Goal: Book appointment/travel/reservation

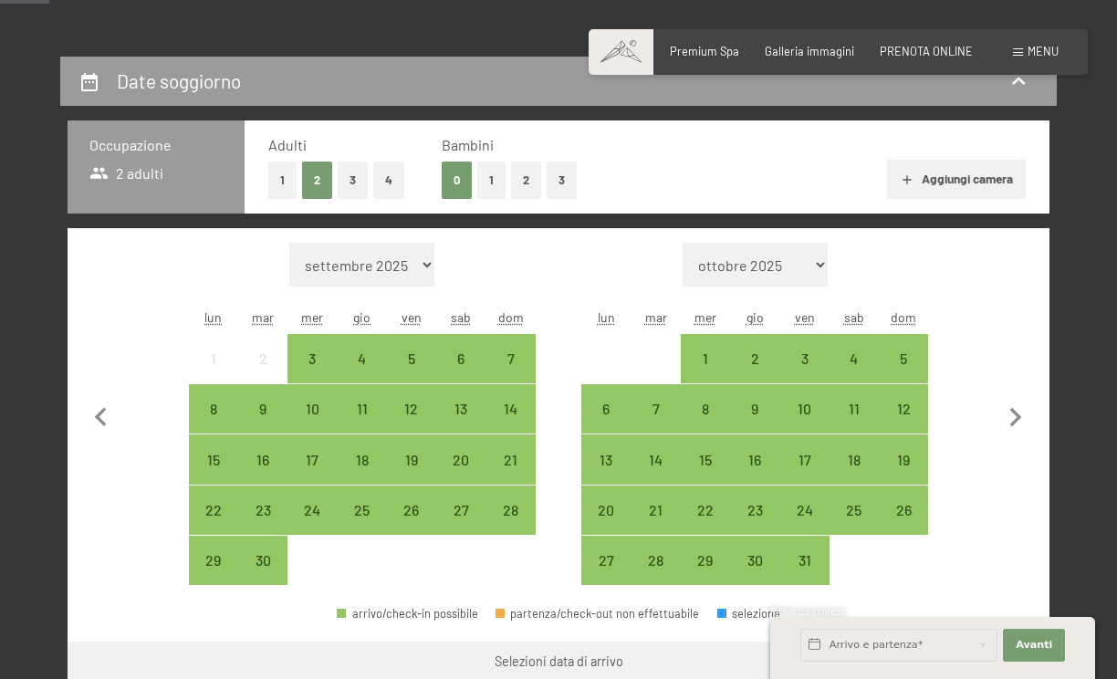
scroll to position [365, 0]
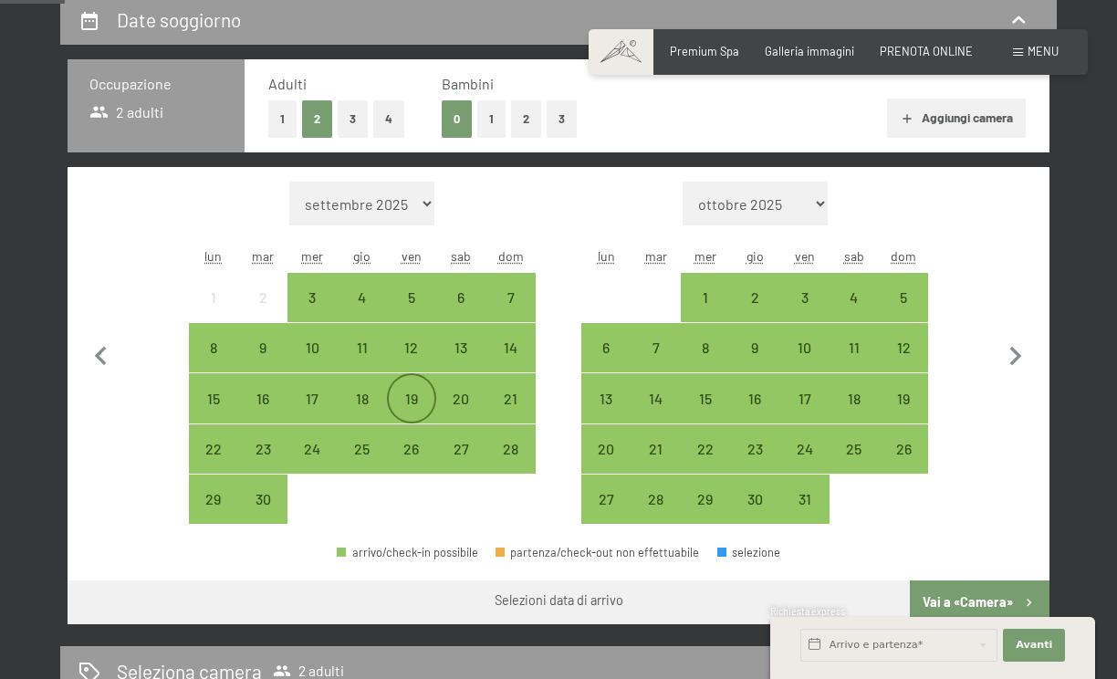
click at [407, 403] on div "19" at bounding box center [412, 414] width 46 height 46
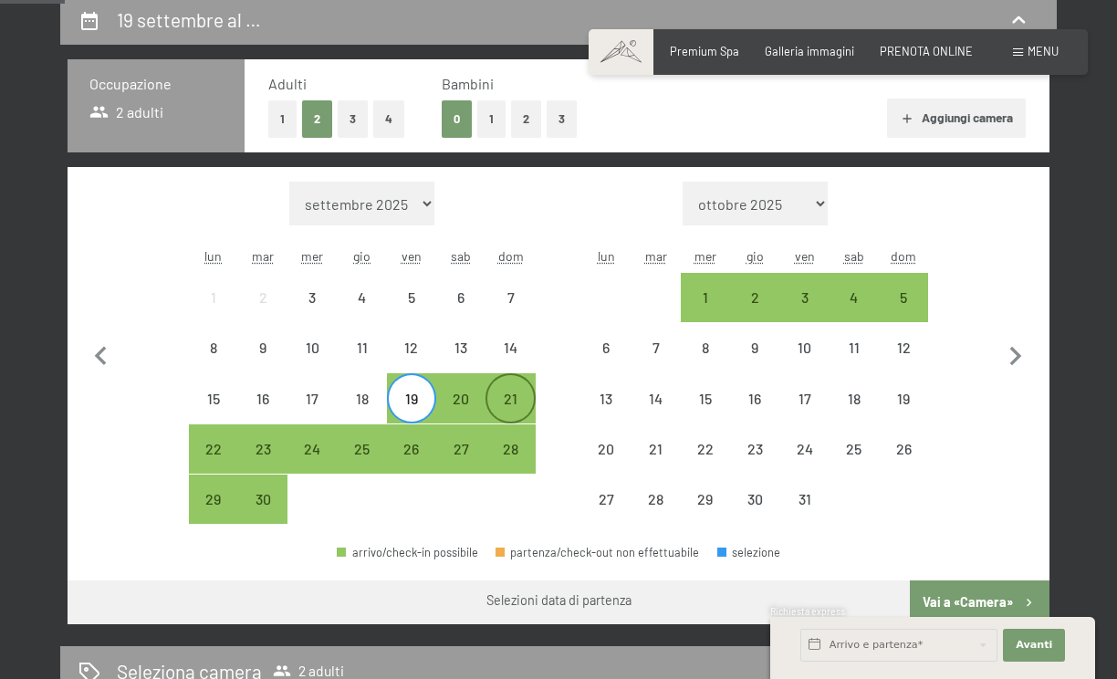
click at [505, 399] on div "21" at bounding box center [510, 414] width 46 height 46
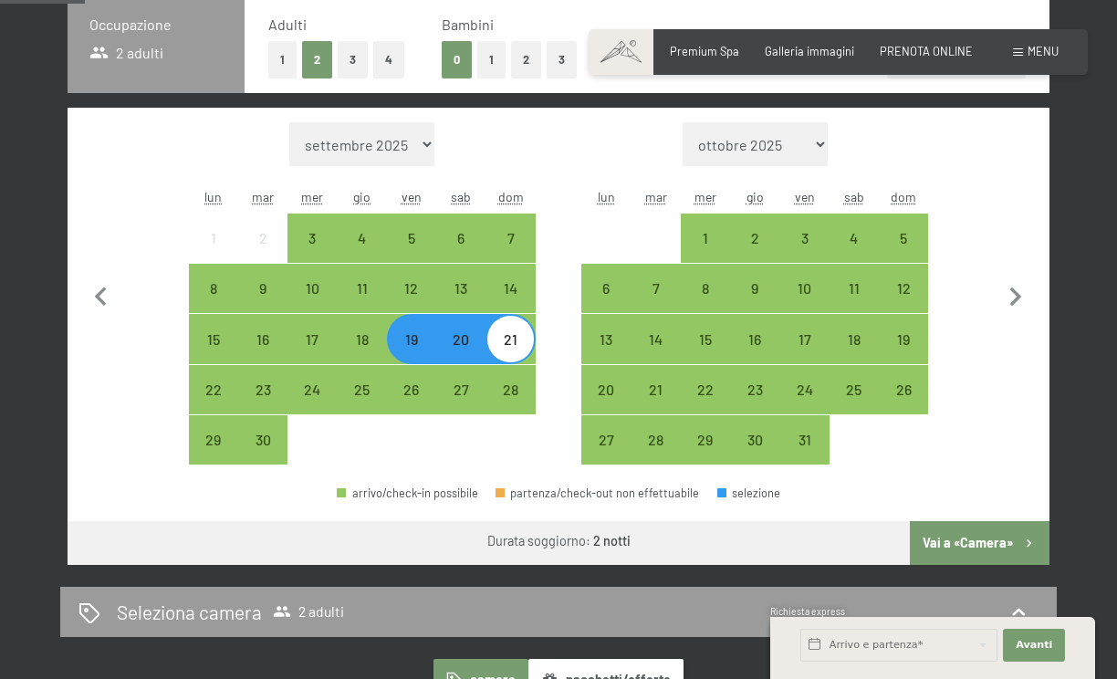
scroll to position [456, 0]
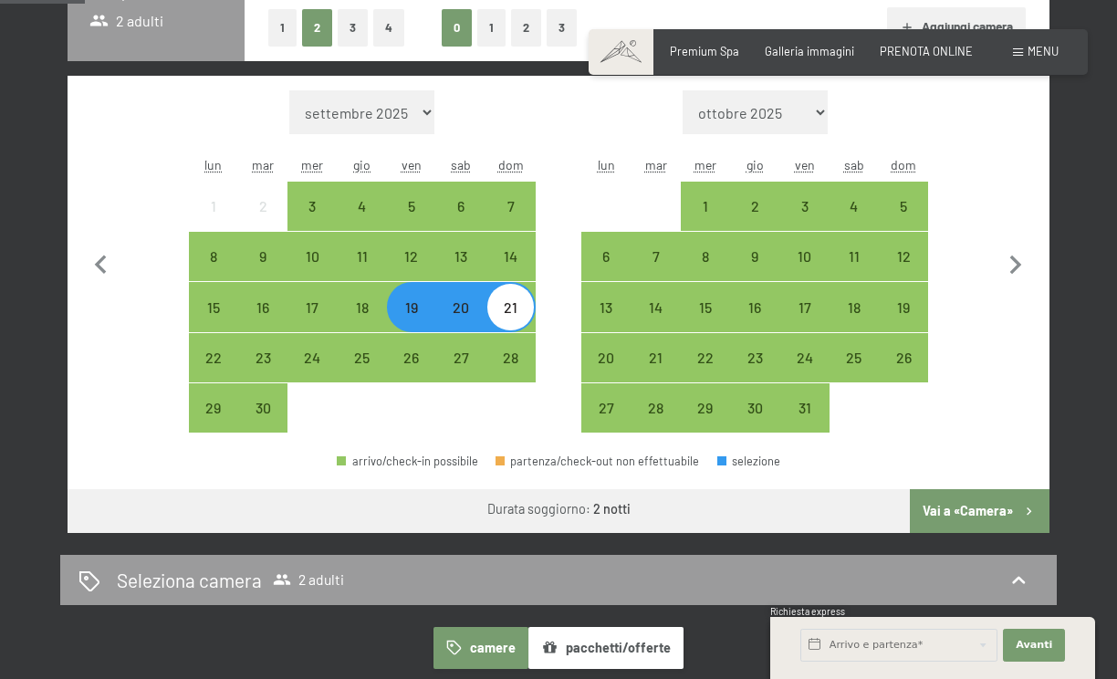
click at [966, 509] on button "Vai a «Camera»" at bounding box center [980, 511] width 140 height 44
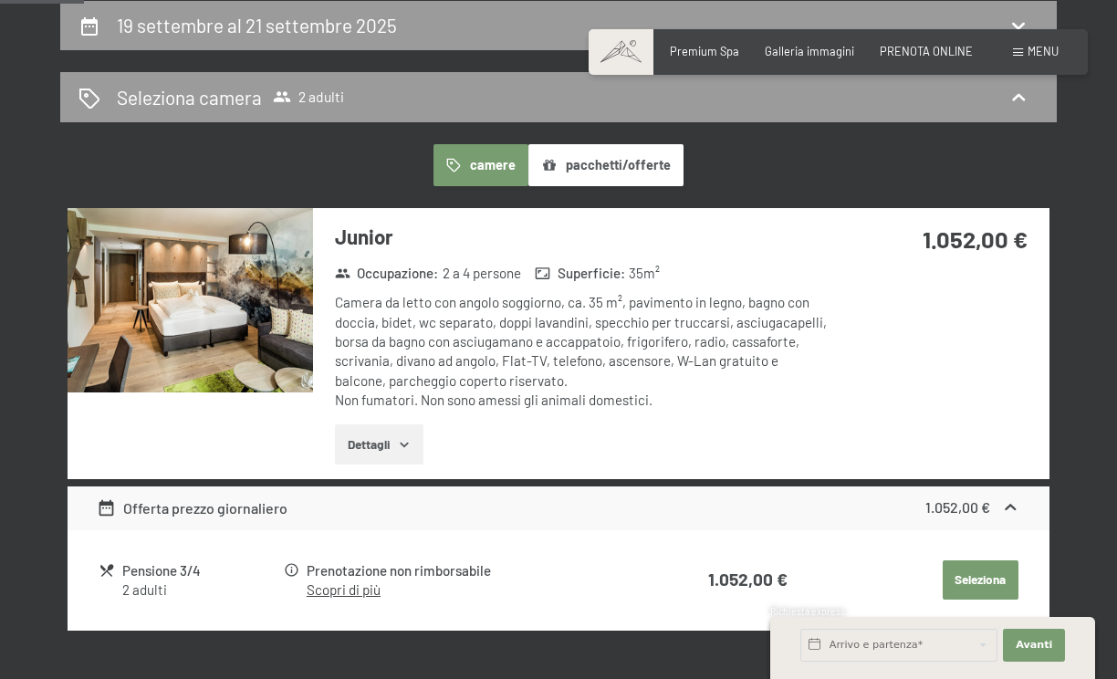
scroll to position [451, 0]
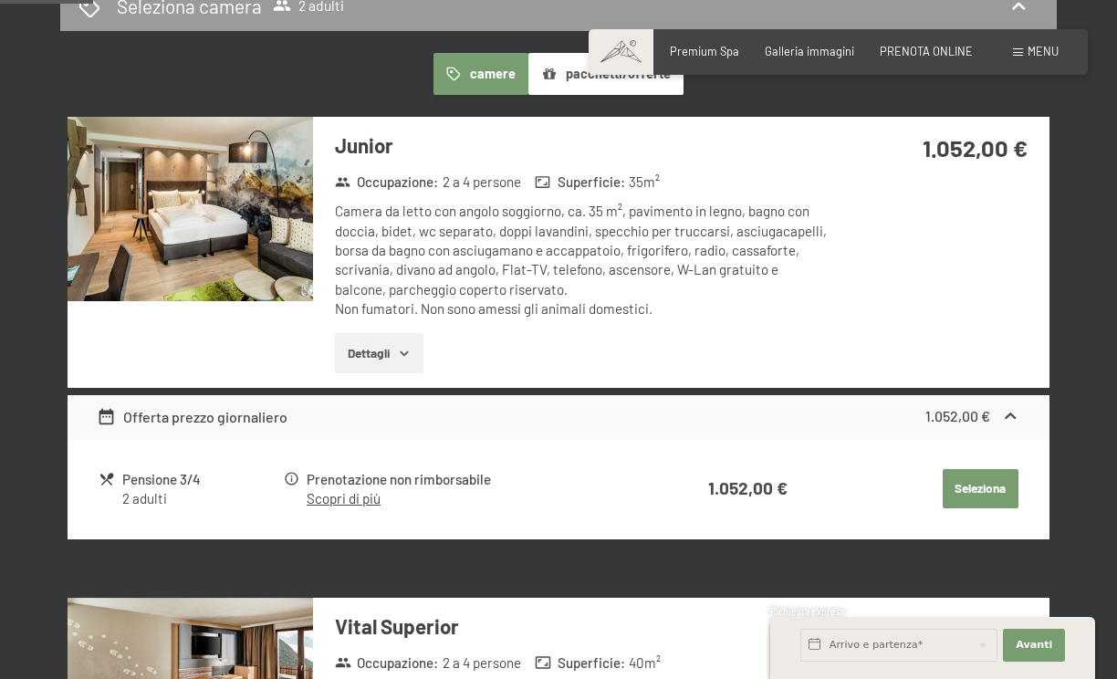
click at [409, 357] on icon "button" at bounding box center [404, 353] width 15 height 15
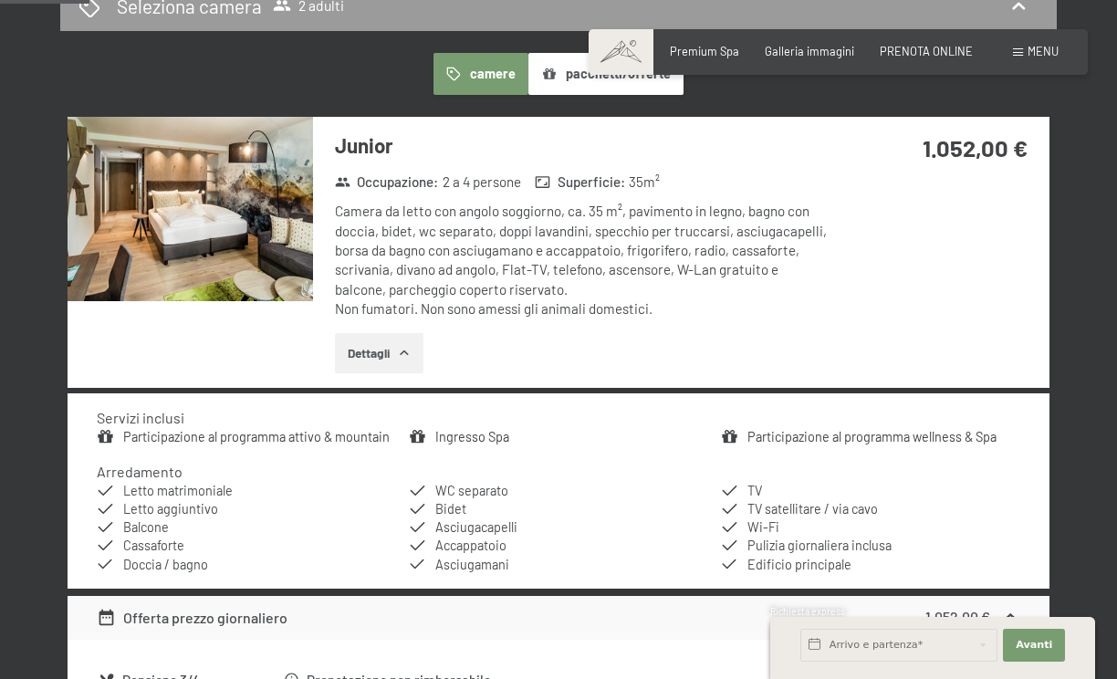
click at [243, 190] on img at bounding box center [190, 209] width 245 height 184
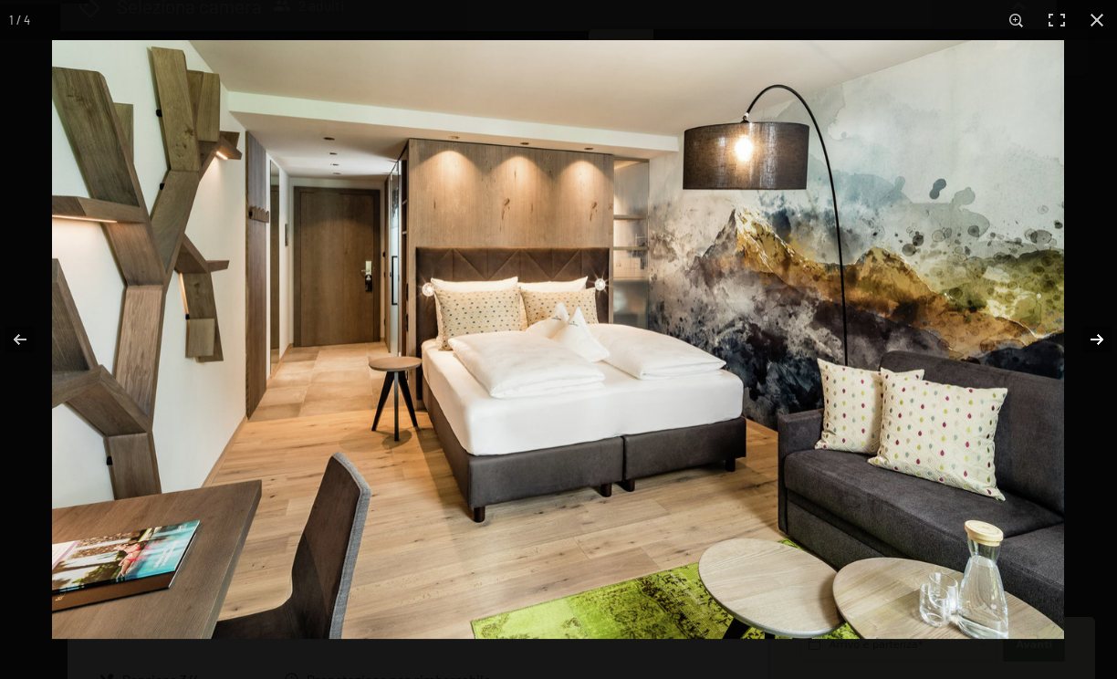
click at [1101, 334] on button "button" at bounding box center [1085, 339] width 64 height 91
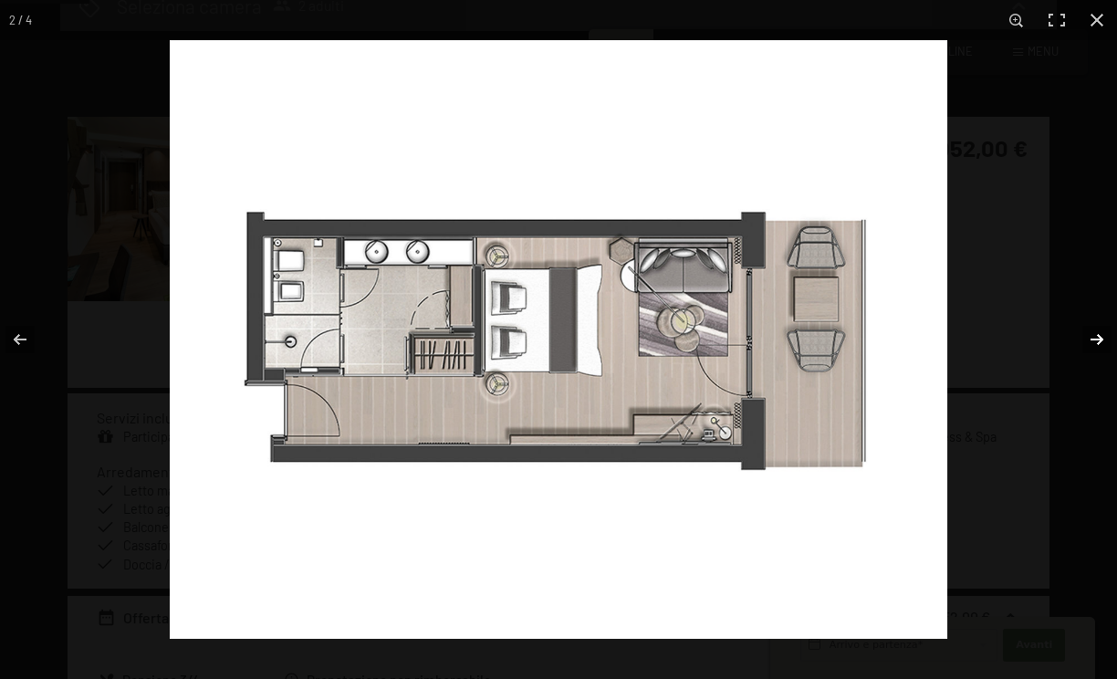
click at [1099, 336] on button "button" at bounding box center [1085, 339] width 64 height 91
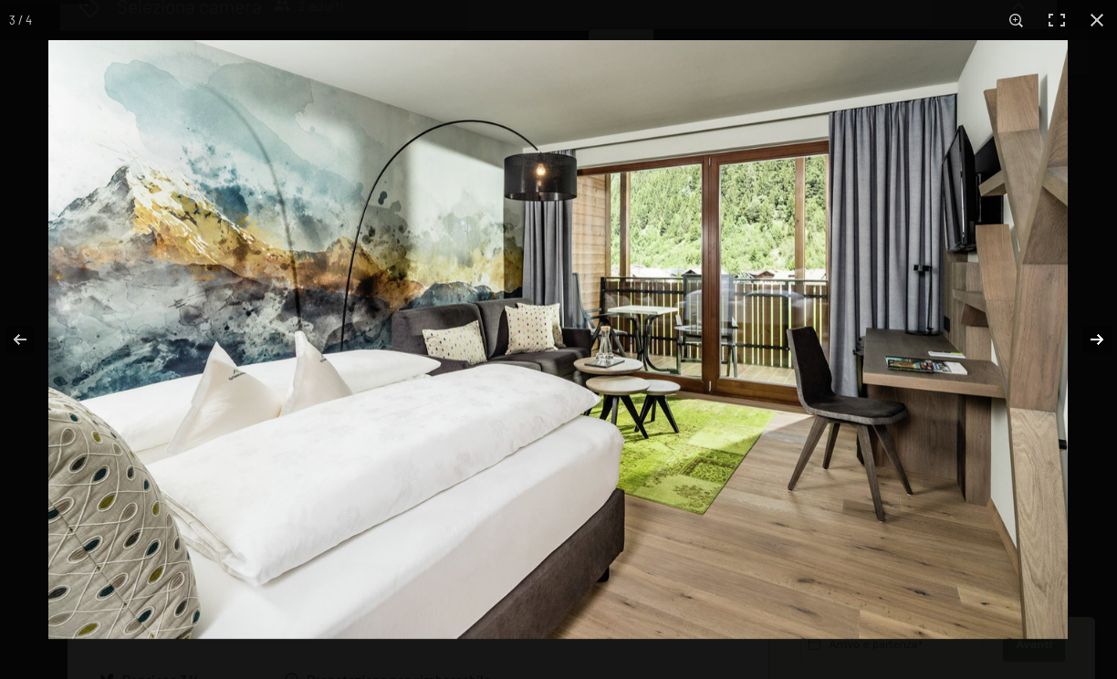
click at [1099, 336] on button "button" at bounding box center [1085, 339] width 64 height 91
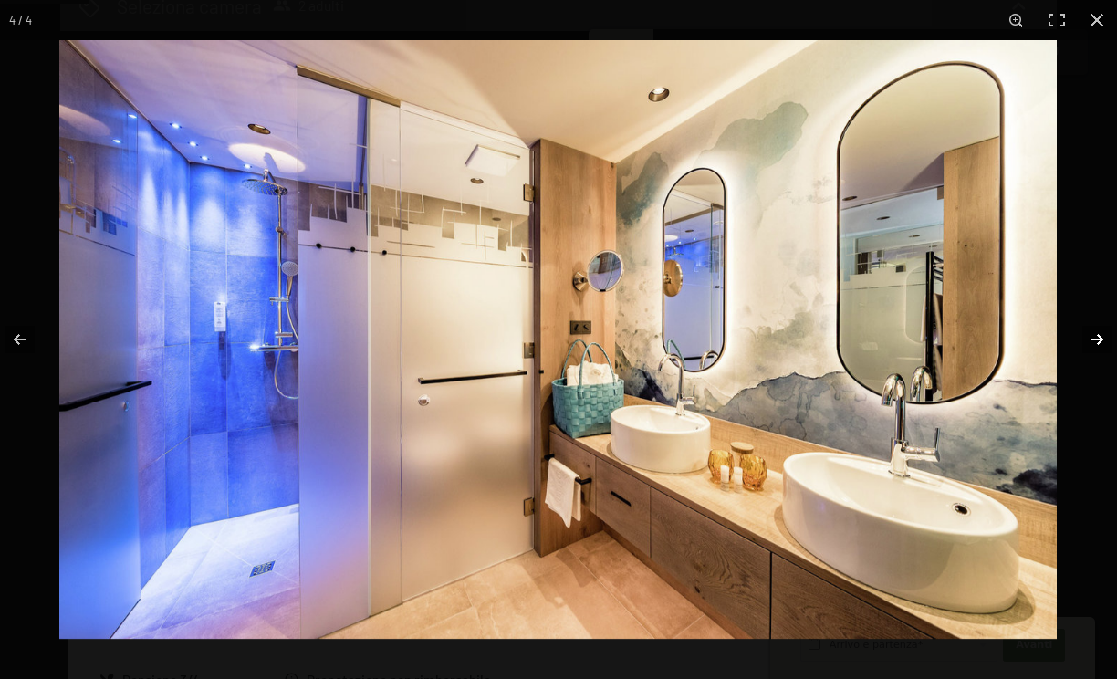
click at [1097, 341] on button "button" at bounding box center [1085, 339] width 64 height 91
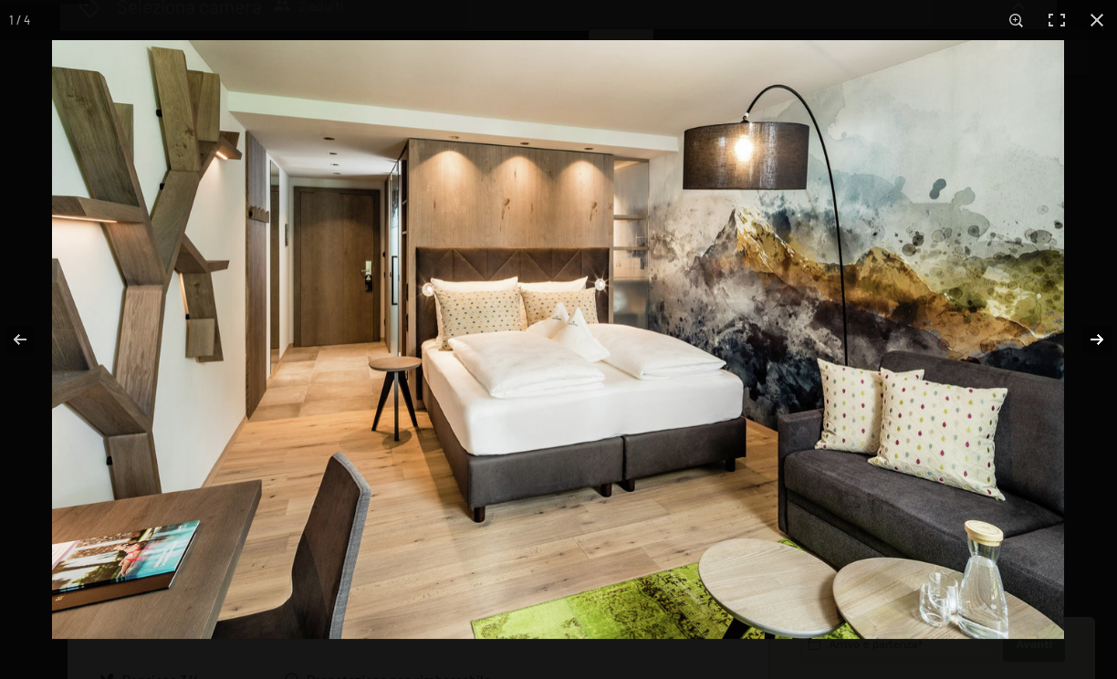
click at [1097, 341] on button "button" at bounding box center [1085, 339] width 64 height 91
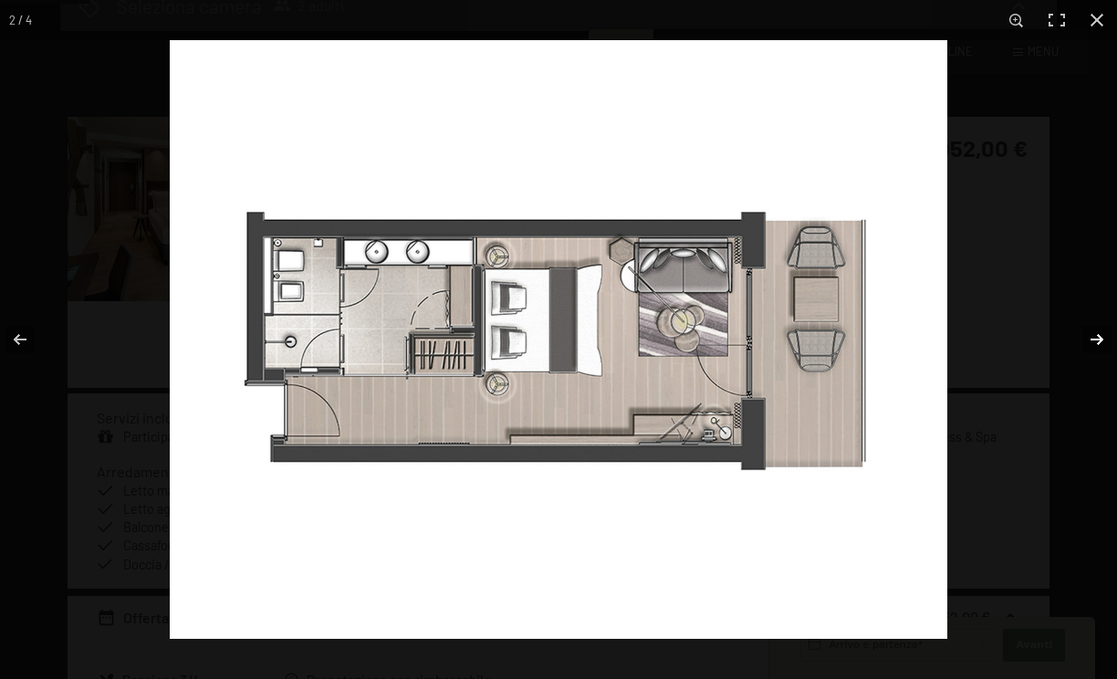
click at [1097, 341] on button "button" at bounding box center [1085, 339] width 64 height 91
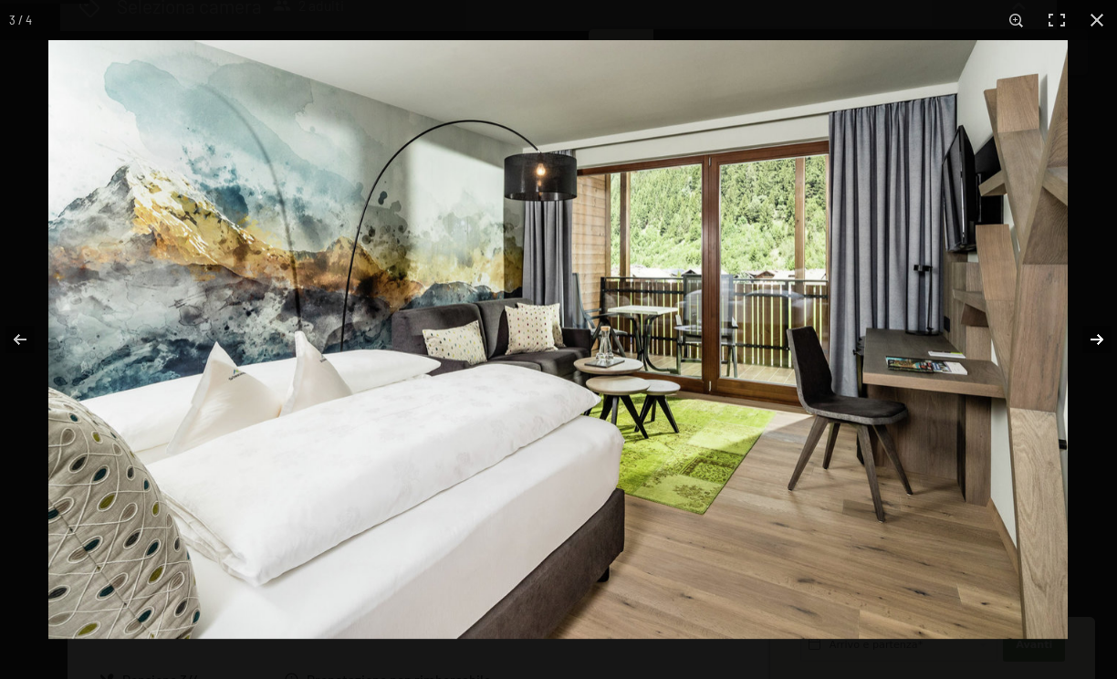
click at [1097, 341] on button "button" at bounding box center [1085, 339] width 64 height 91
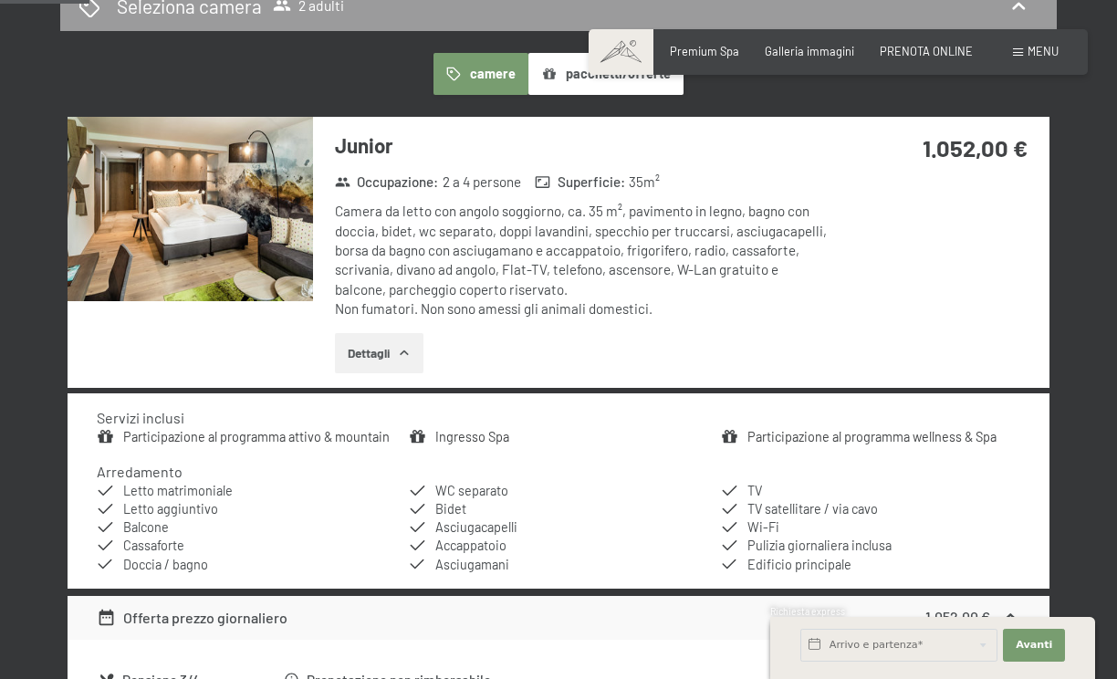
click at [0, 0] on button "button" at bounding box center [0, 0] width 0 height 0
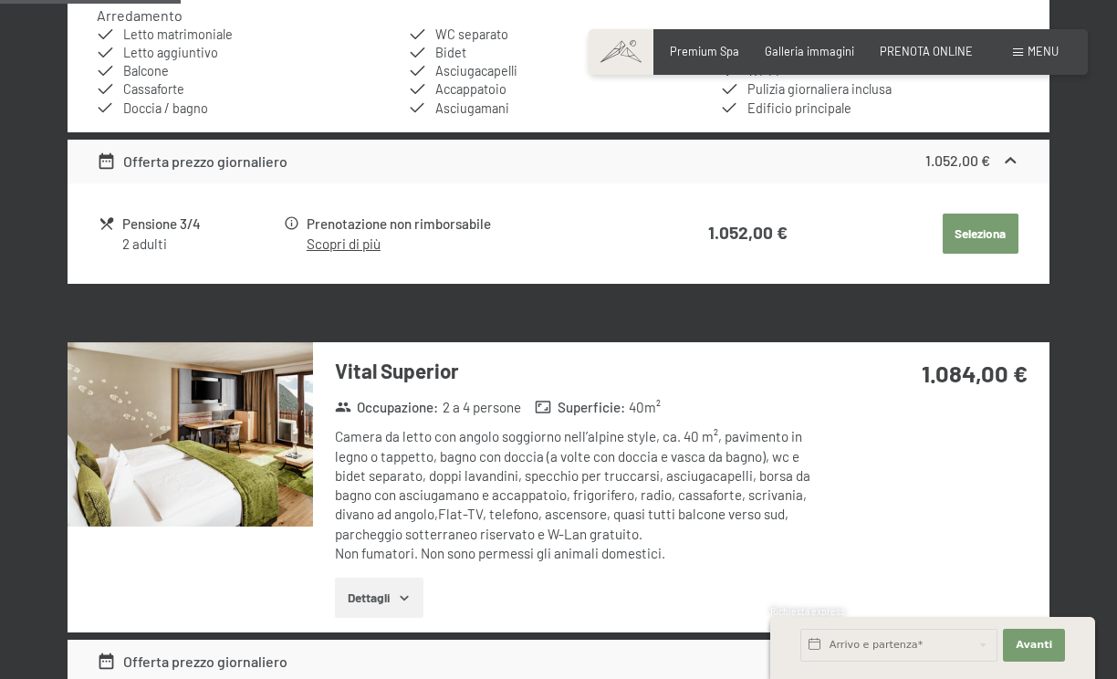
scroll to position [998, 0]
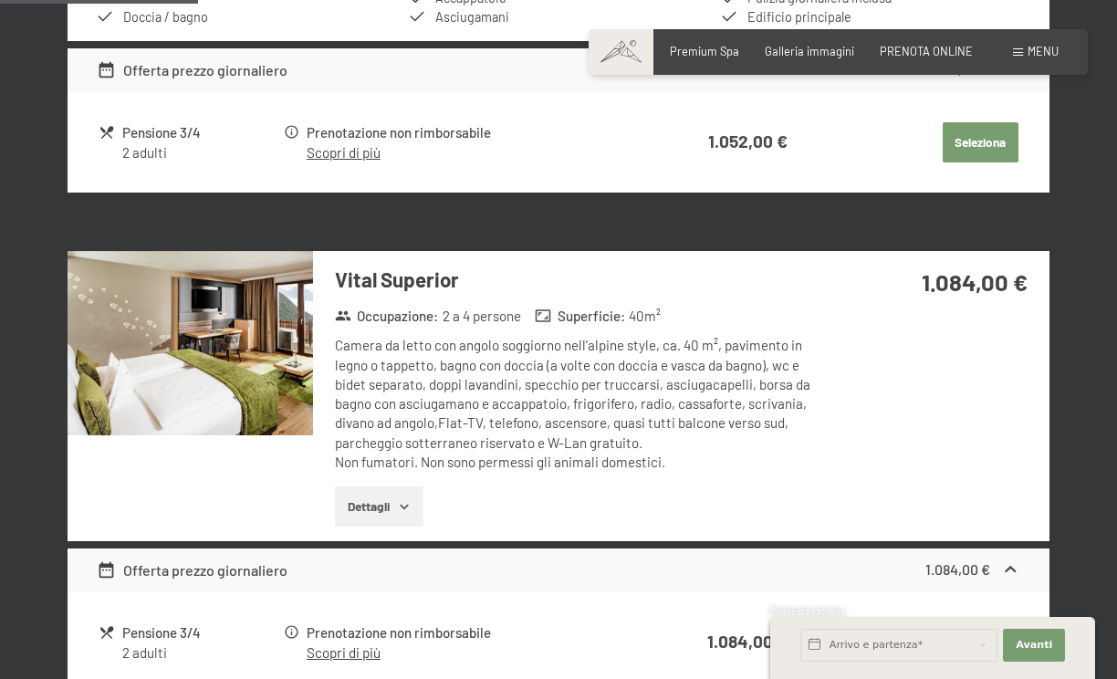
click at [254, 326] on img at bounding box center [190, 343] width 245 height 184
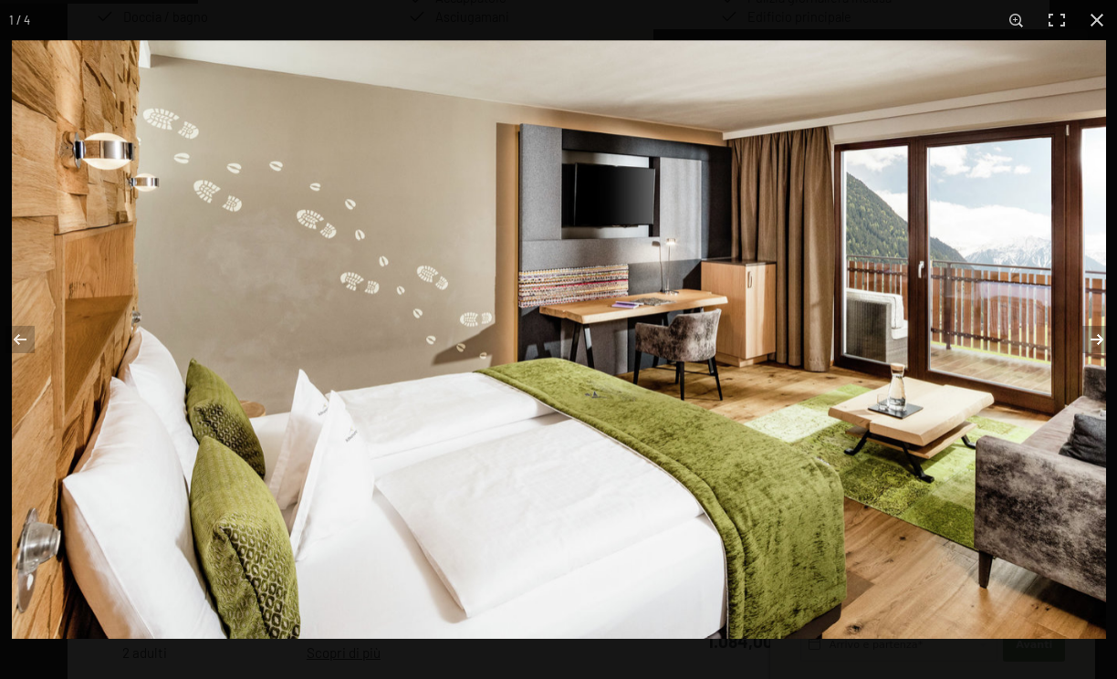
click at [1101, 338] on button "button" at bounding box center [1085, 339] width 64 height 91
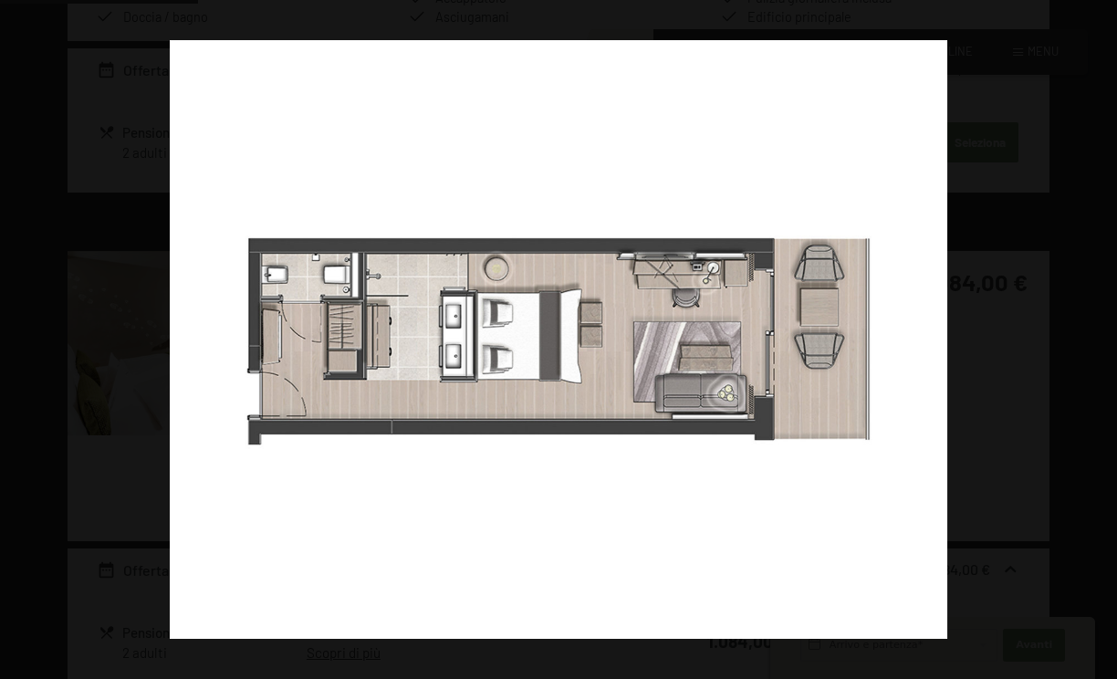
click at [1101, 338] on button "button" at bounding box center [1085, 339] width 64 height 91
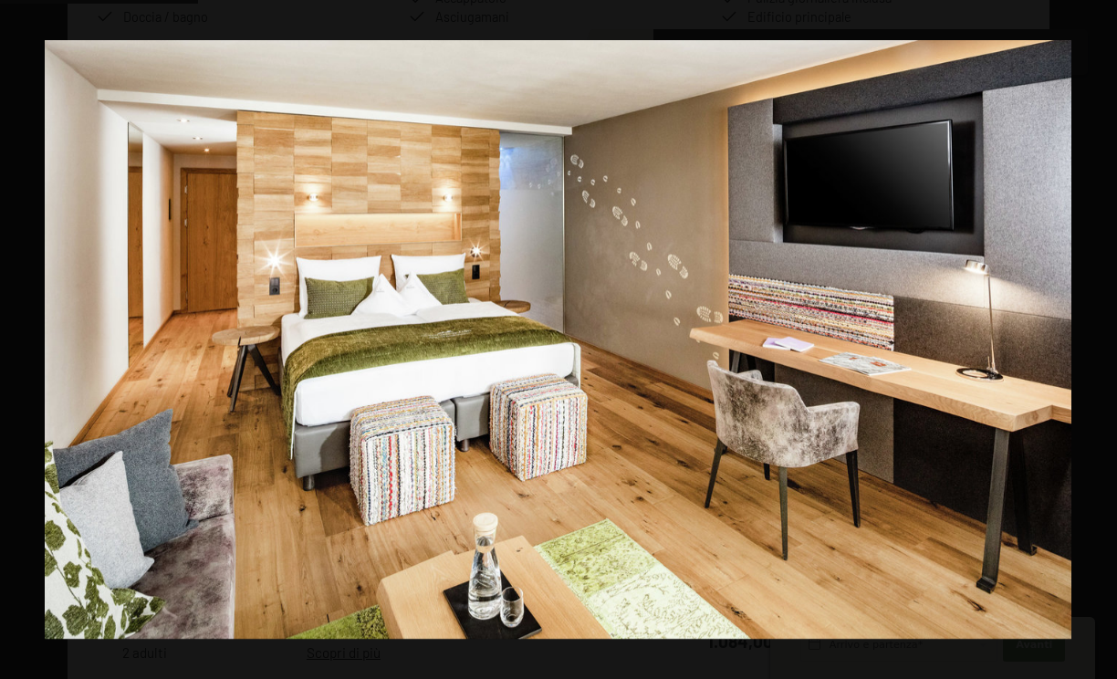
click at [1101, 338] on button "button" at bounding box center [1085, 339] width 64 height 91
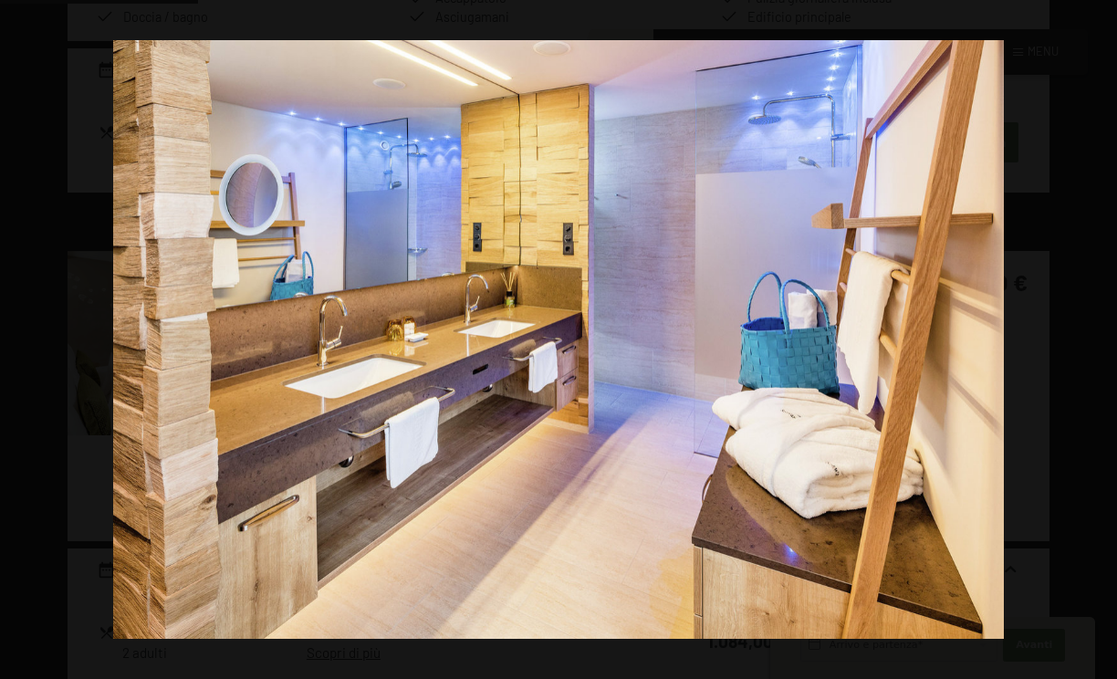
click at [1101, 338] on button "button" at bounding box center [1085, 339] width 64 height 91
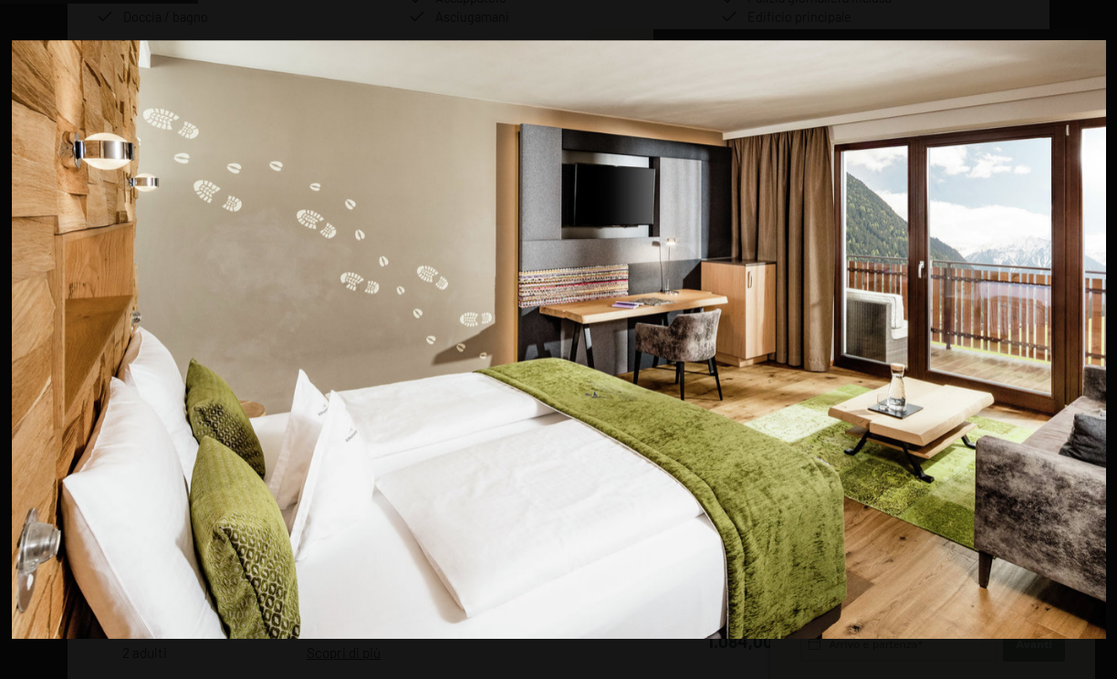
click at [1101, 338] on button "button" at bounding box center [1085, 339] width 64 height 91
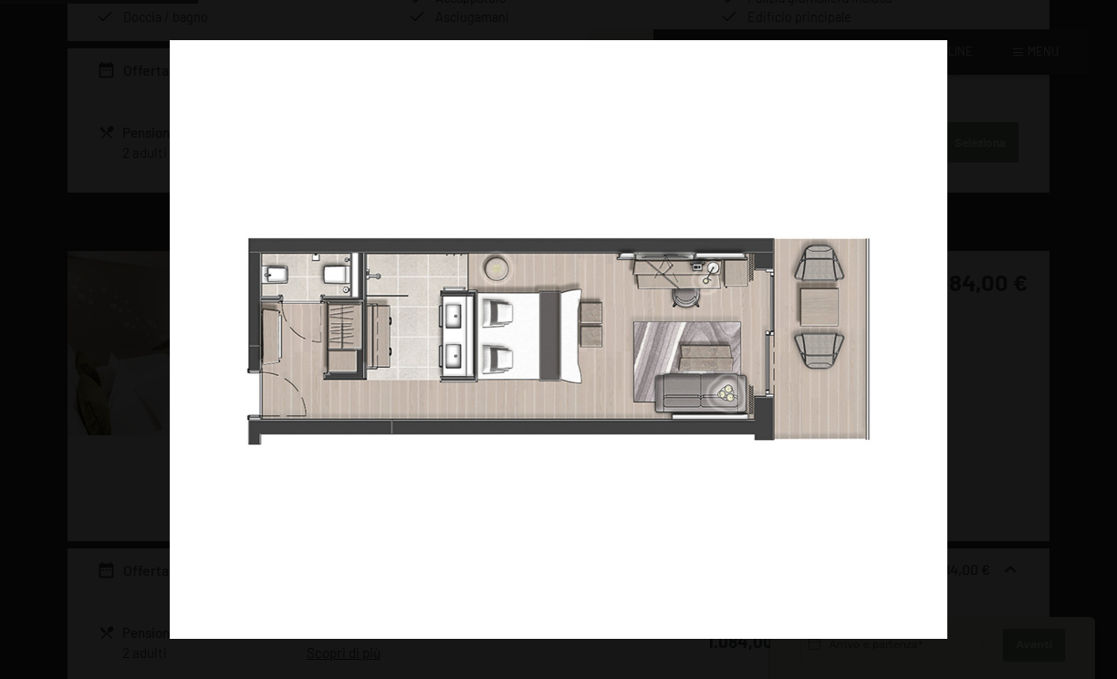
click at [1101, 338] on button "button" at bounding box center [1085, 339] width 64 height 91
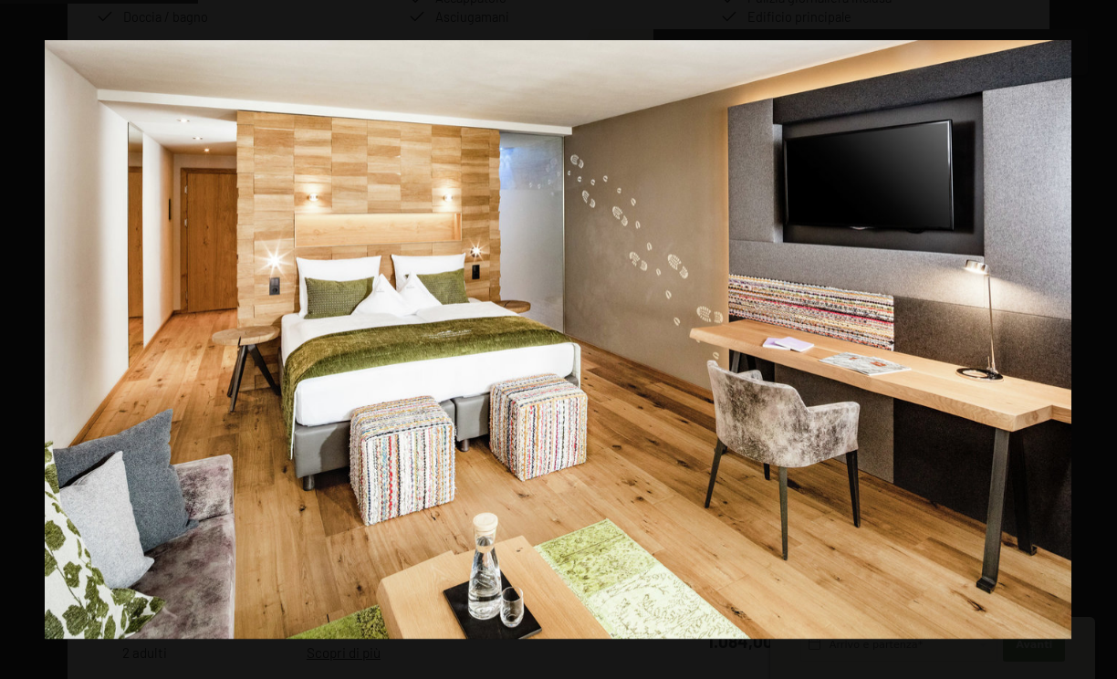
click at [1101, 338] on button "button" at bounding box center [1085, 339] width 64 height 91
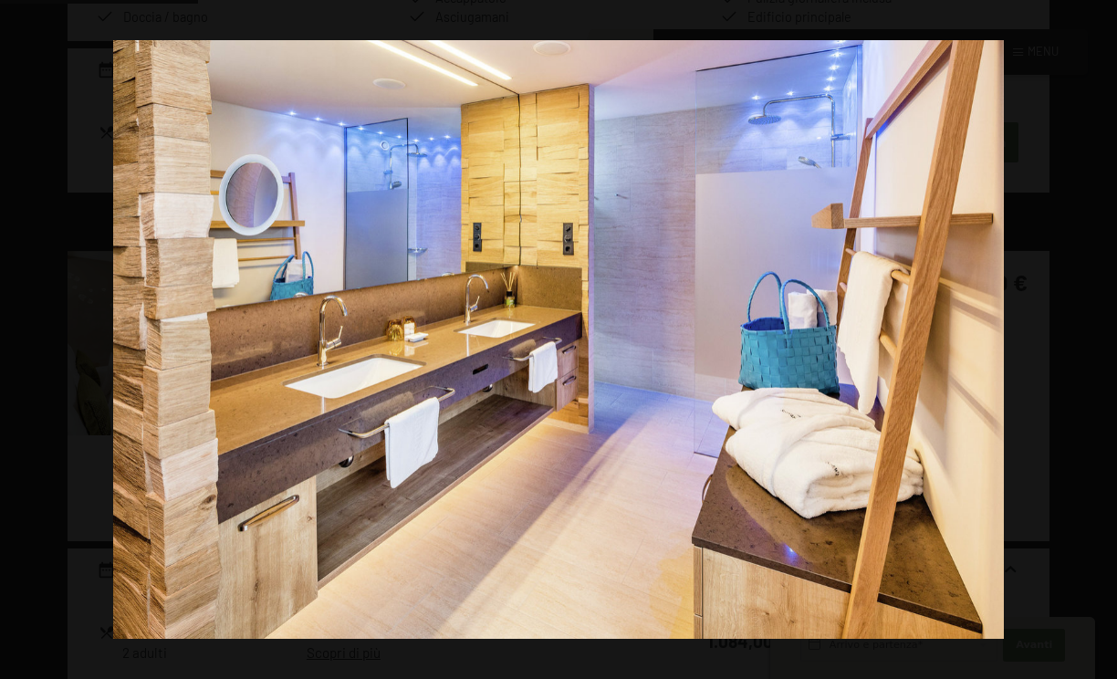
click at [1101, 338] on button "button" at bounding box center [1085, 339] width 64 height 91
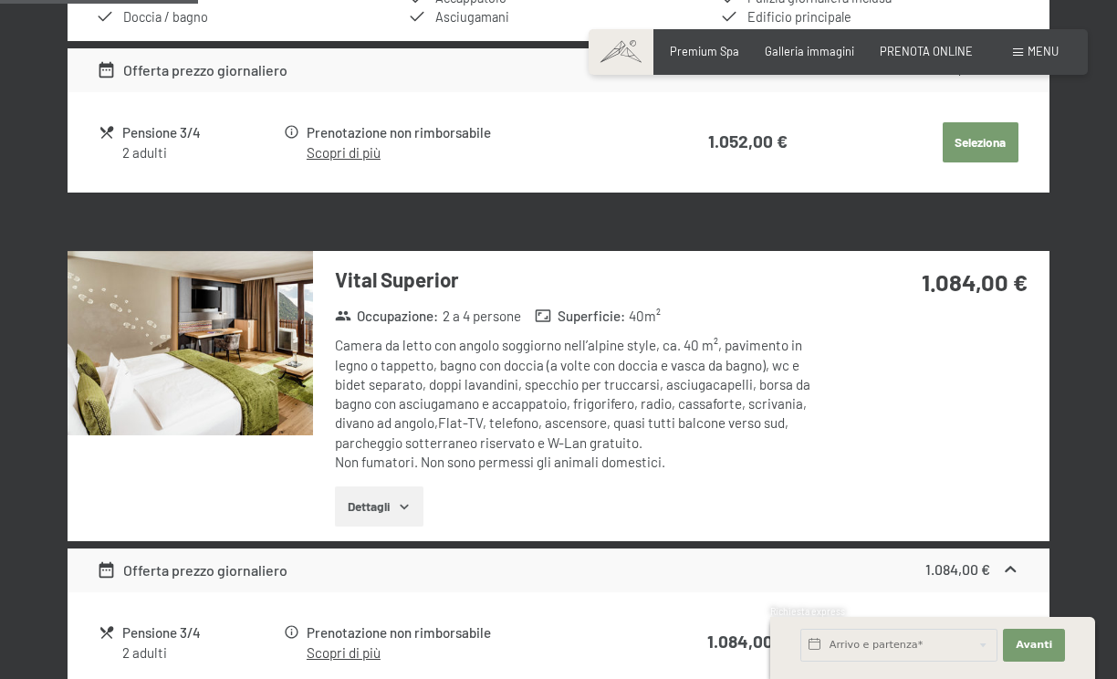
click at [0, 0] on button "button" at bounding box center [0, 0] width 0 height 0
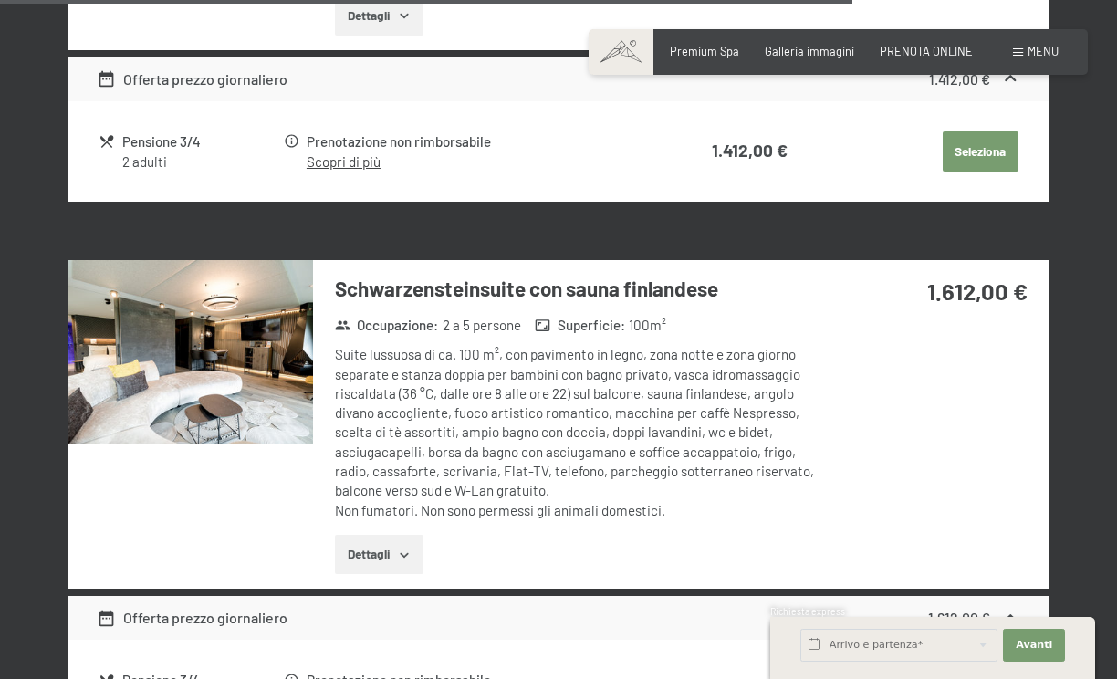
scroll to position [4192, 0]
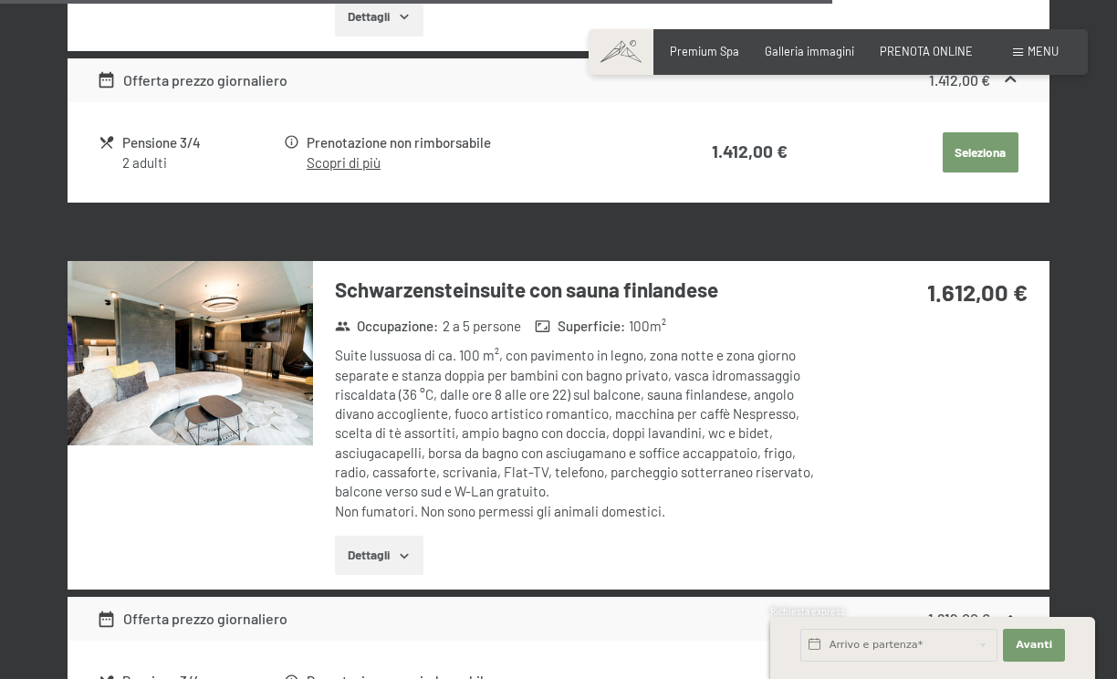
click at [149, 307] on img at bounding box center [190, 353] width 245 height 184
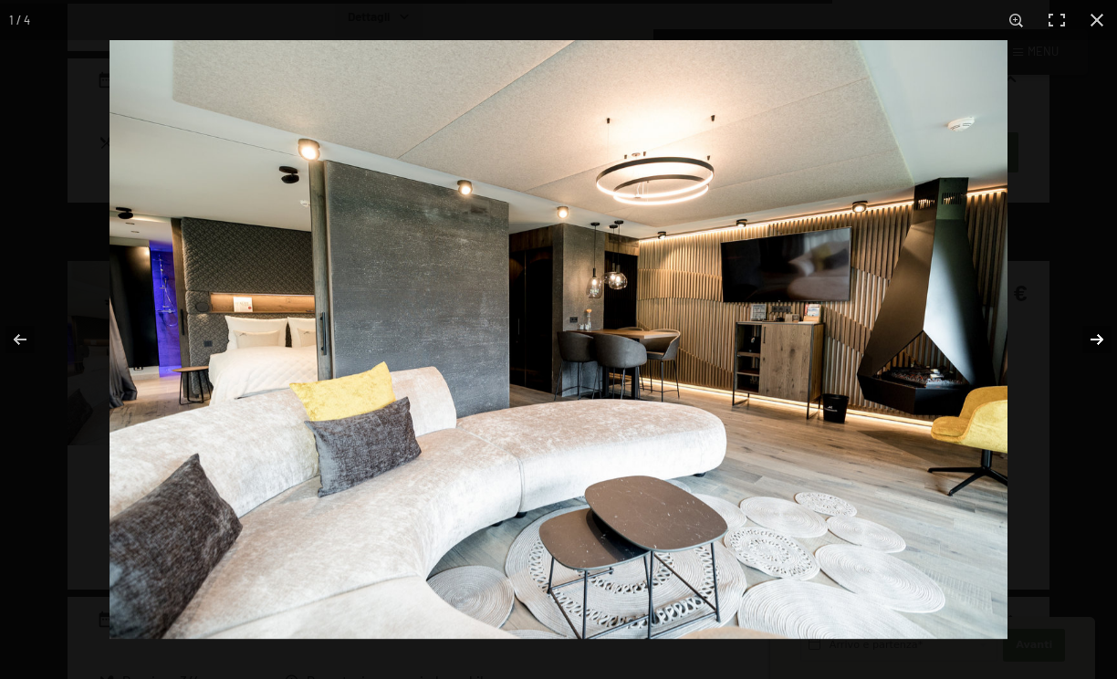
click at [1094, 335] on button "button" at bounding box center [1085, 339] width 64 height 91
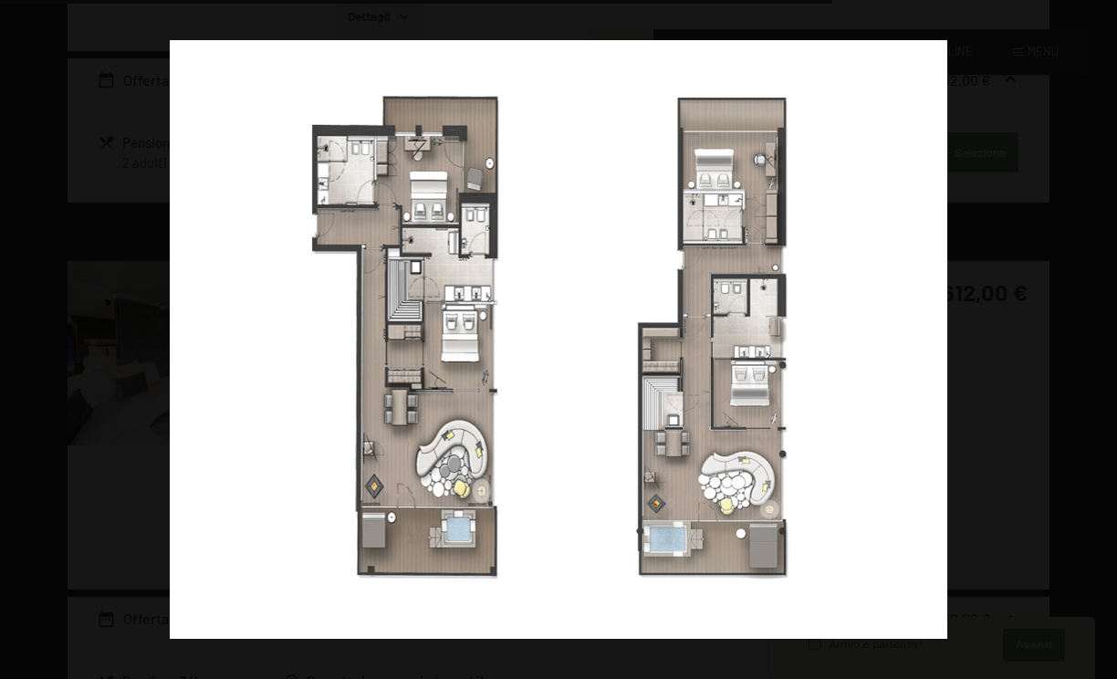
click at [1094, 335] on button "button" at bounding box center [1085, 339] width 64 height 91
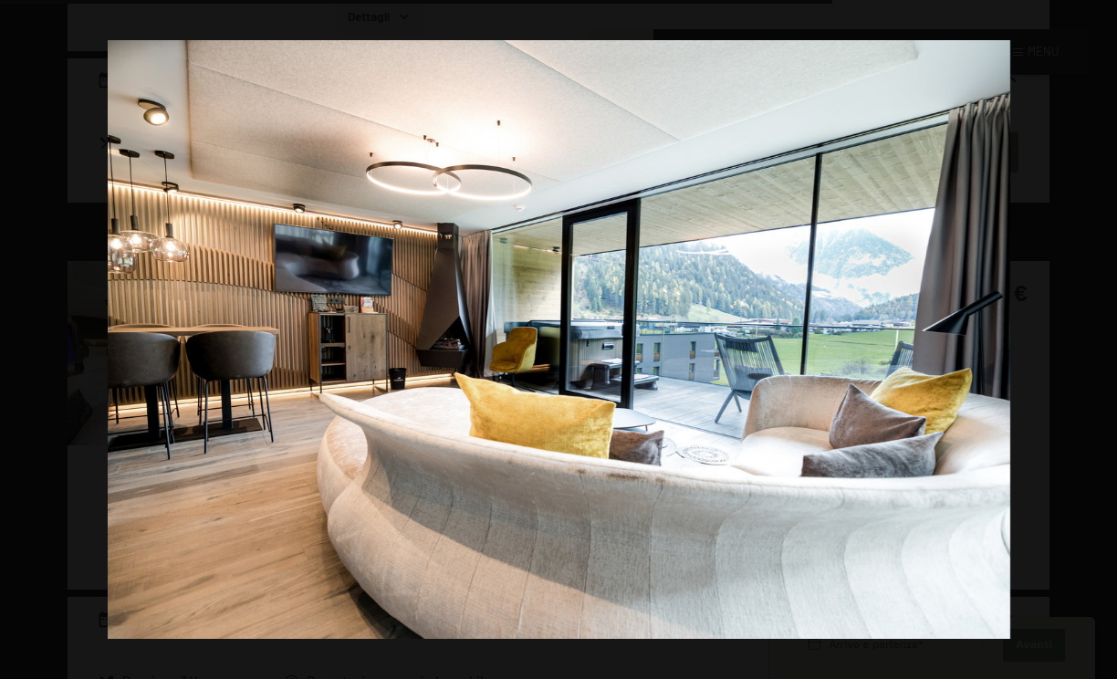
click at [1094, 335] on button "button" at bounding box center [1085, 339] width 64 height 91
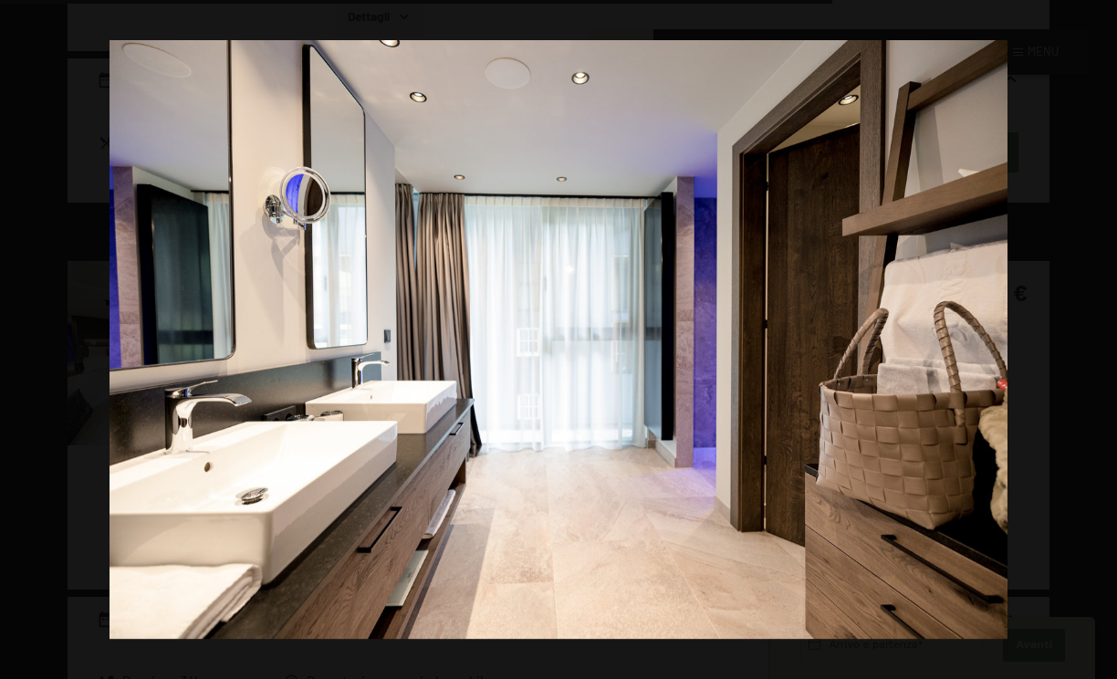
click at [1094, 335] on button "button" at bounding box center [1085, 339] width 64 height 91
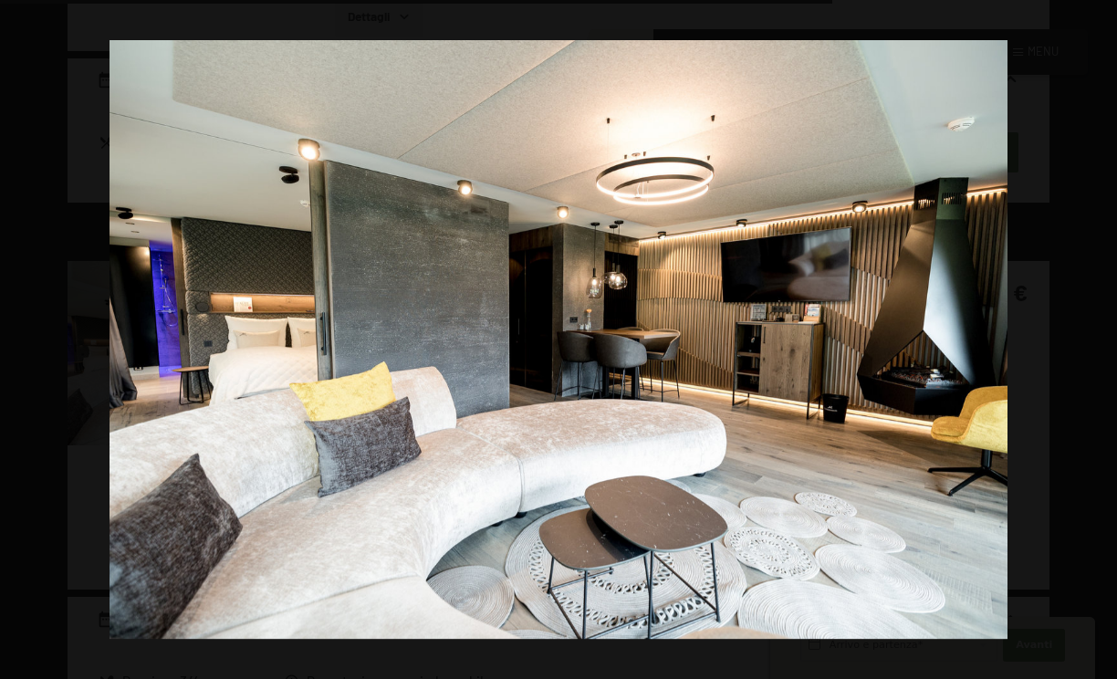
click at [1094, 335] on button "button" at bounding box center [1085, 339] width 64 height 91
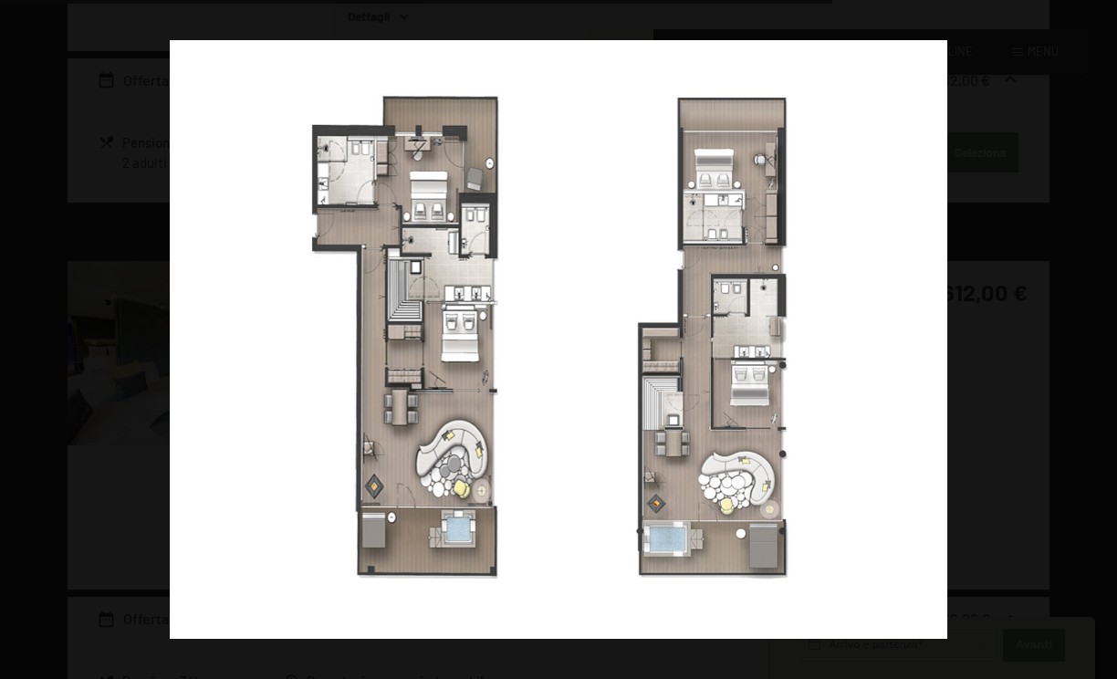
click at [1094, 335] on button "button" at bounding box center [1085, 339] width 64 height 91
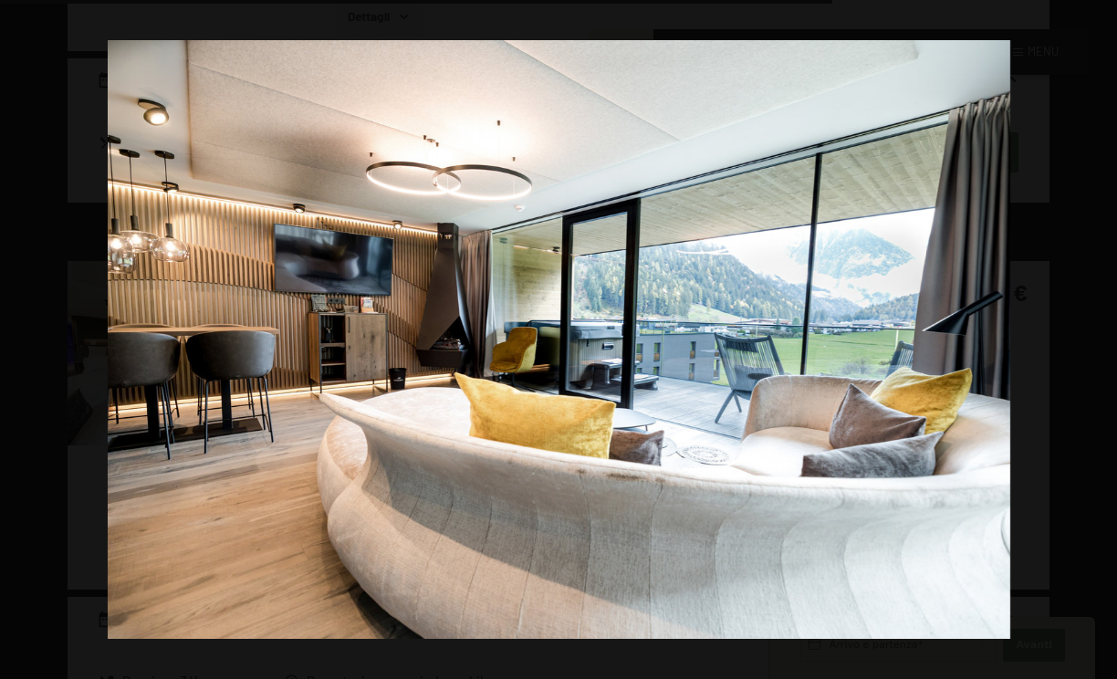
click at [1094, 335] on button "button" at bounding box center [1085, 339] width 64 height 91
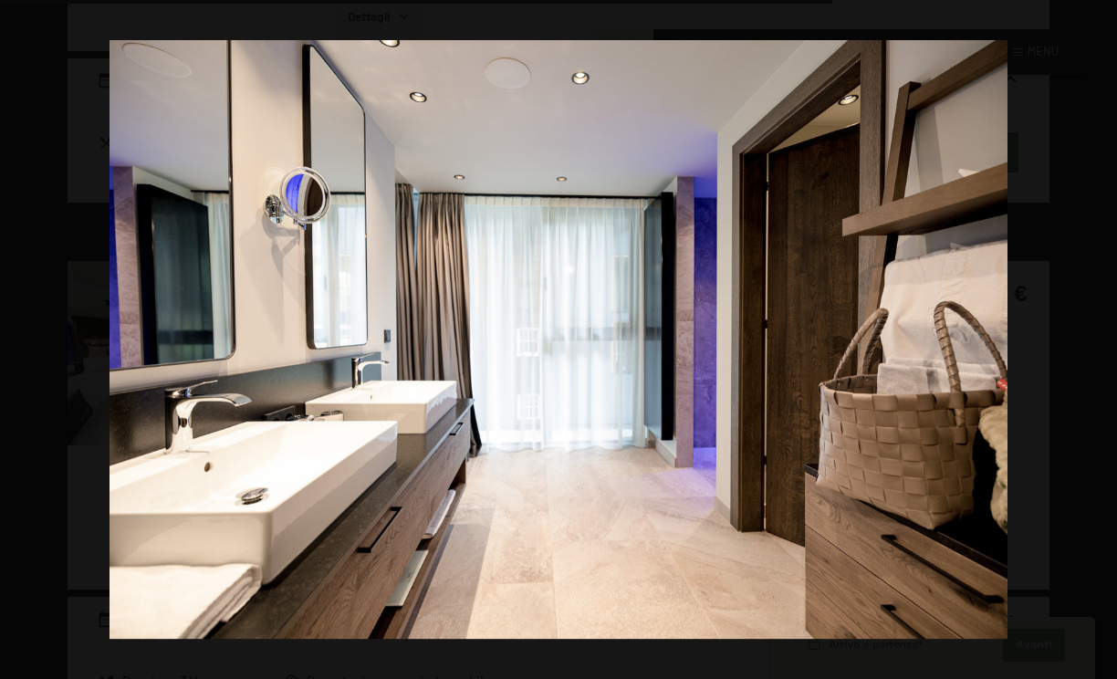
click at [1094, 335] on button "button" at bounding box center [1085, 339] width 64 height 91
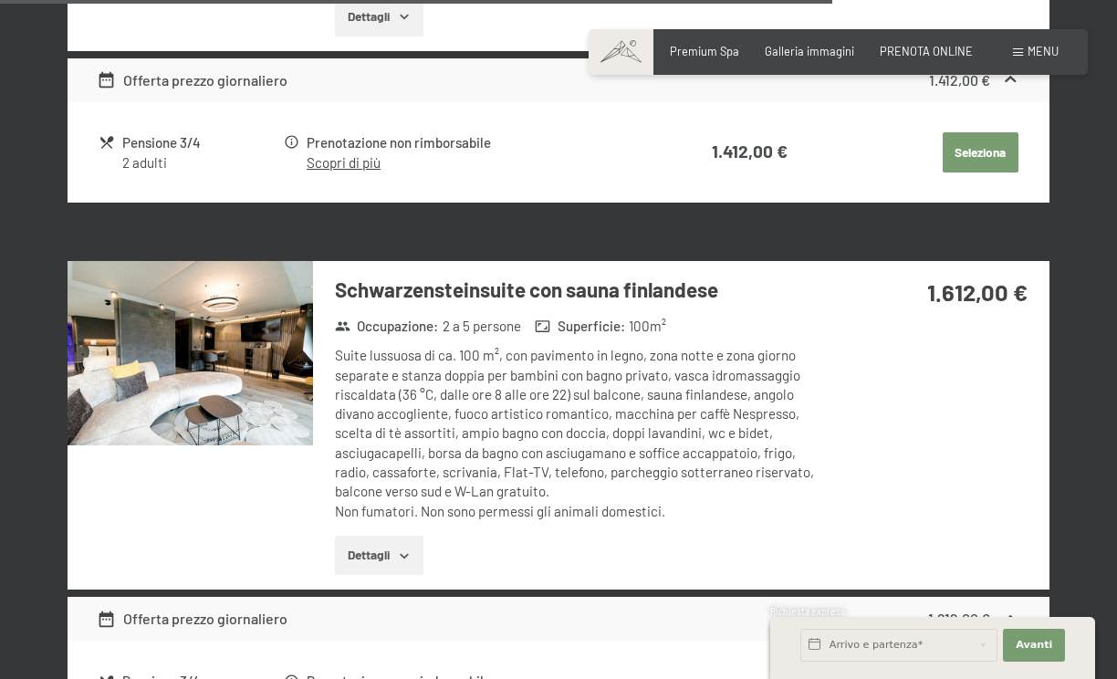
click at [0, 0] on button "button" at bounding box center [0, 0] width 0 height 0
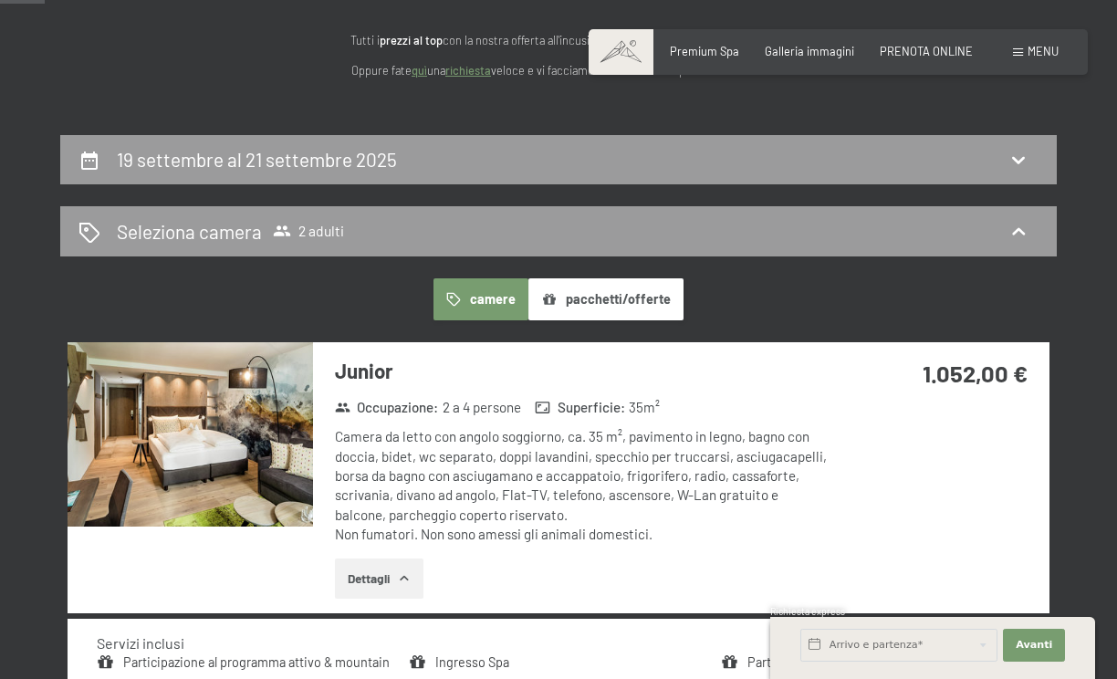
scroll to position [0, 0]
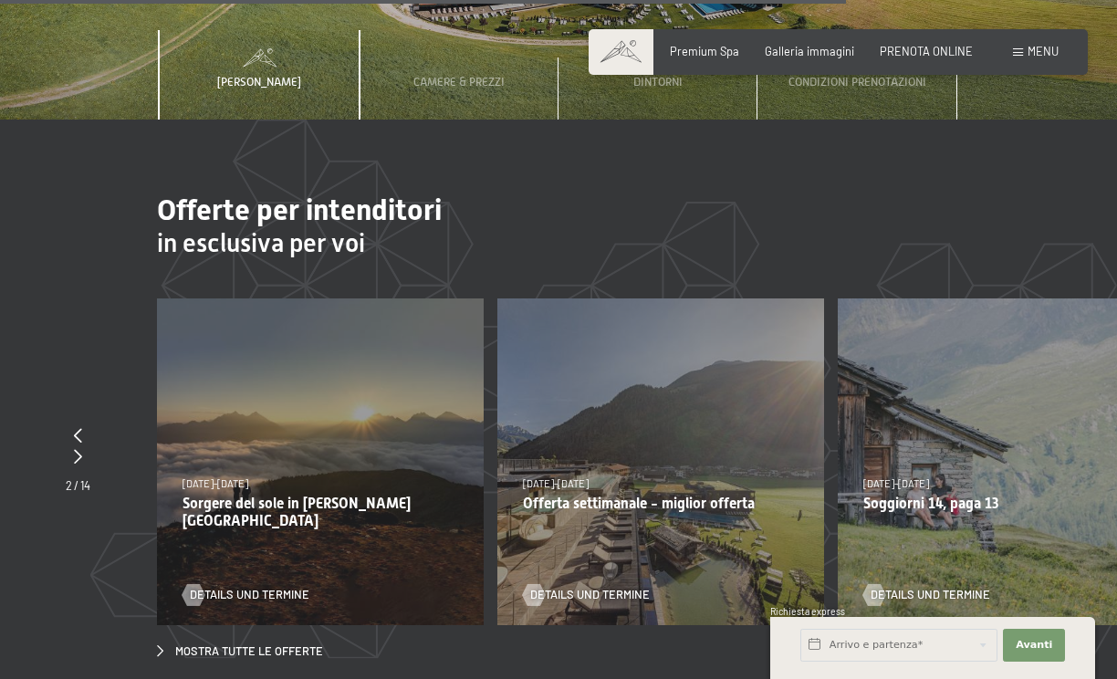
scroll to position [5018, 0]
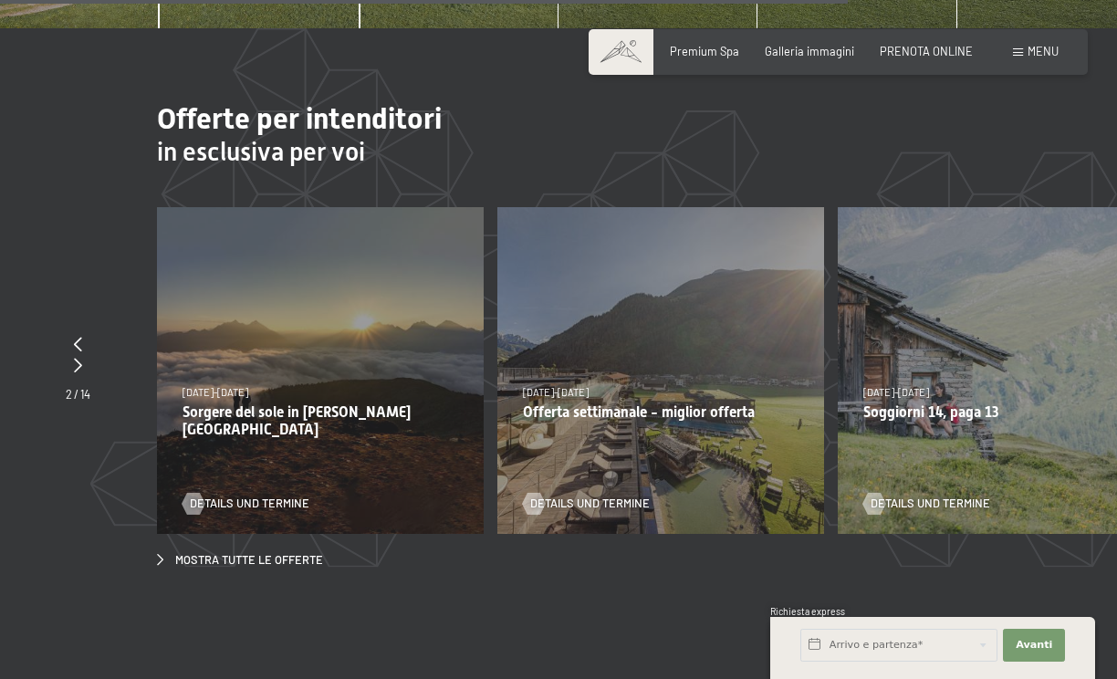
click at [610, 328] on div "31/8/2025-12/4/2026 14/5/2026-21/6/2026 27/6/2026-1/2/2027 31/8/2025-12/4/2026 …" at bounding box center [660, 370] width 327 height 327
click at [690, 287] on div "31/8/2025-12/4/2026 14/5/2026-21/6/2026 27/6/2026-1/2/2027 31/8/2025-12/4/2026 …" at bounding box center [660, 370] width 327 height 327
click at [701, 409] on div "31/8/2025-12/4/2026 14/5/2026-21/6/2026 27/6/2026-1/2/2027 31/8/2025-12/4/2026 …" at bounding box center [660, 370] width 327 height 327
click at [590, 495] on span "Details und Termine" at bounding box center [608, 503] width 120 height 16
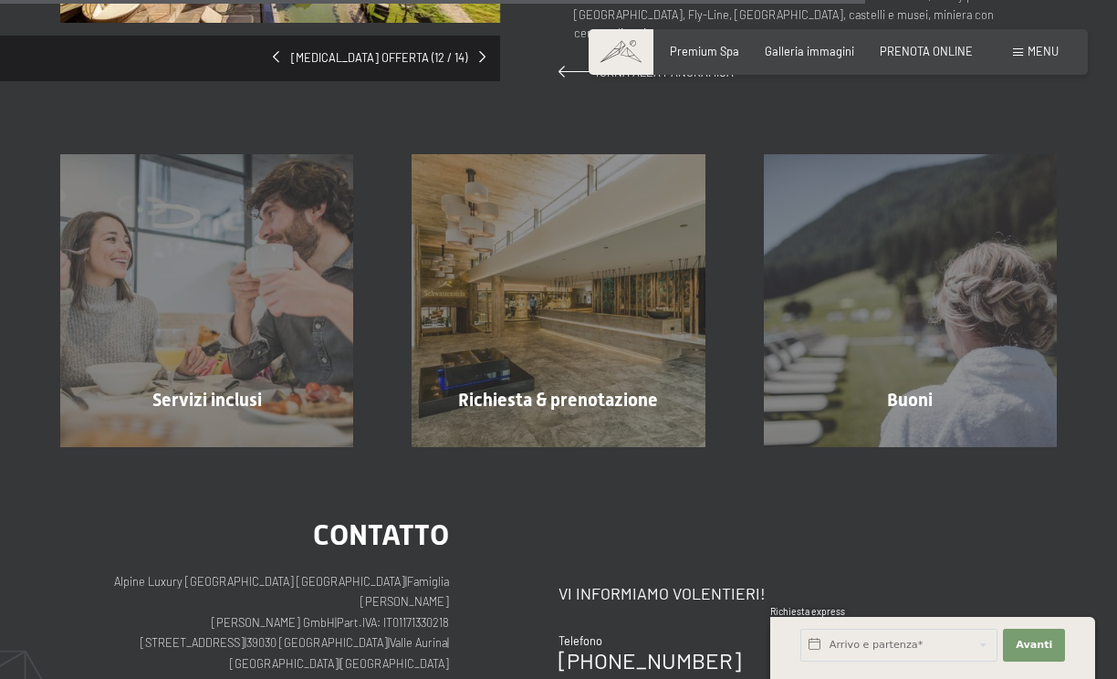
scroll to position [1369, 0]
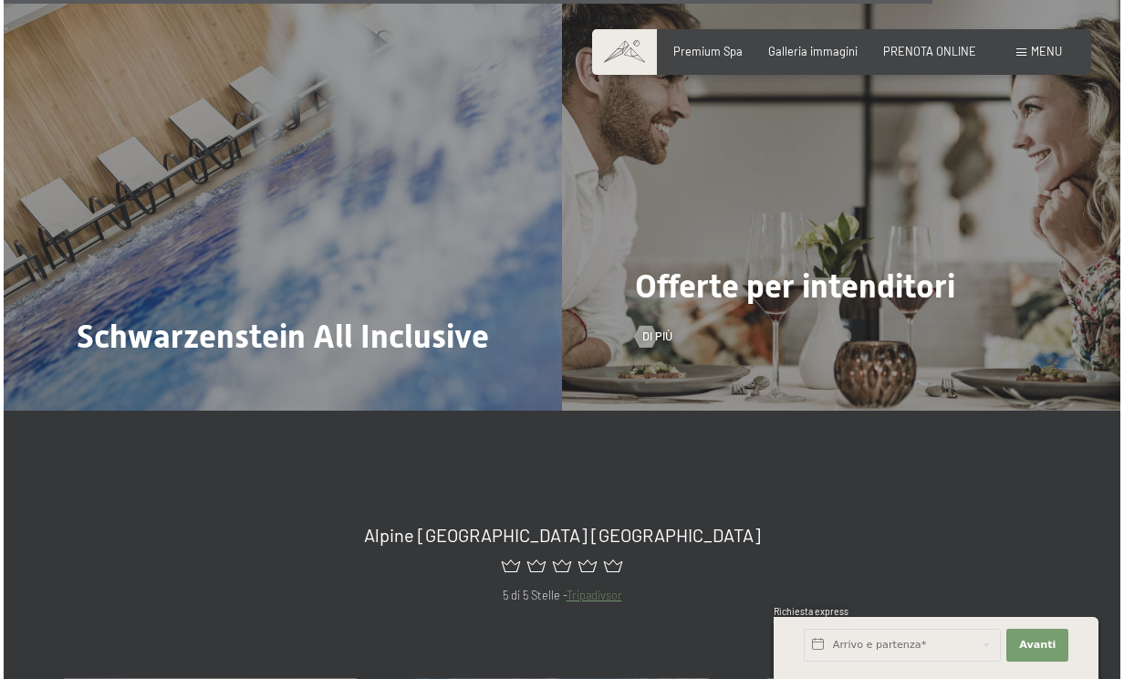
scroll to position [5566, 0]
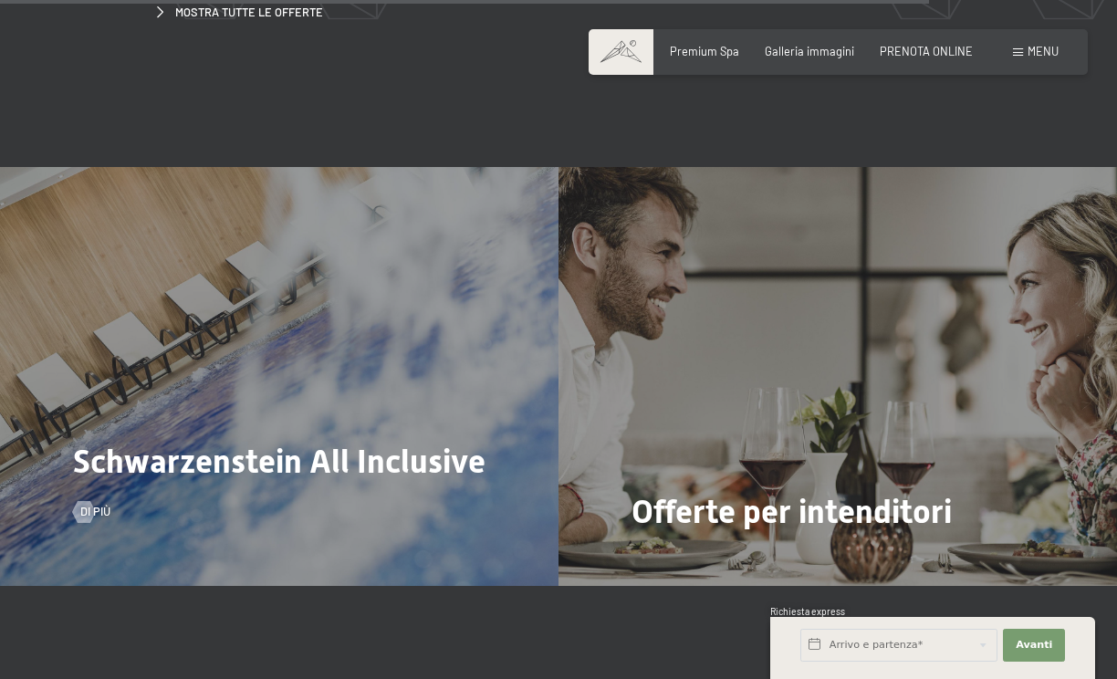
click at [208, 342] on div "Schwarzenstein All Inclusive Di più" at bounding box center [279, 376] width 558 height 419
click at [97, 504] on div "Di più" at bounding box center [91, 512] width 37 height 16
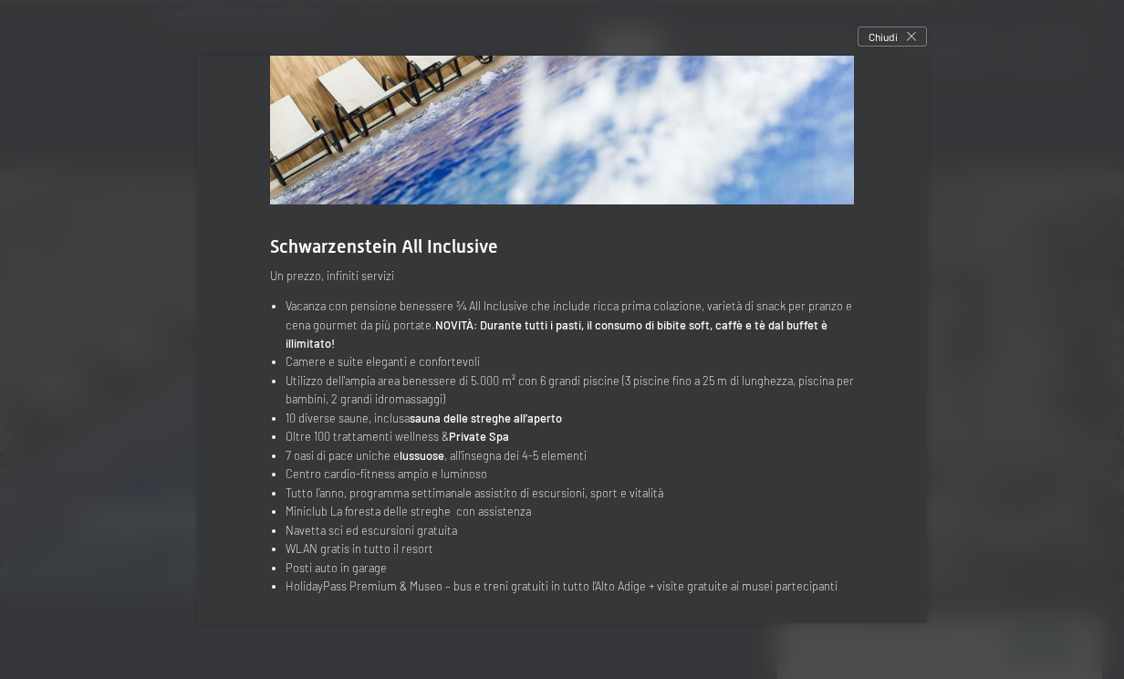
scroll to position [139, 0]
